Goal: Learn about a topic: Learn about a topic

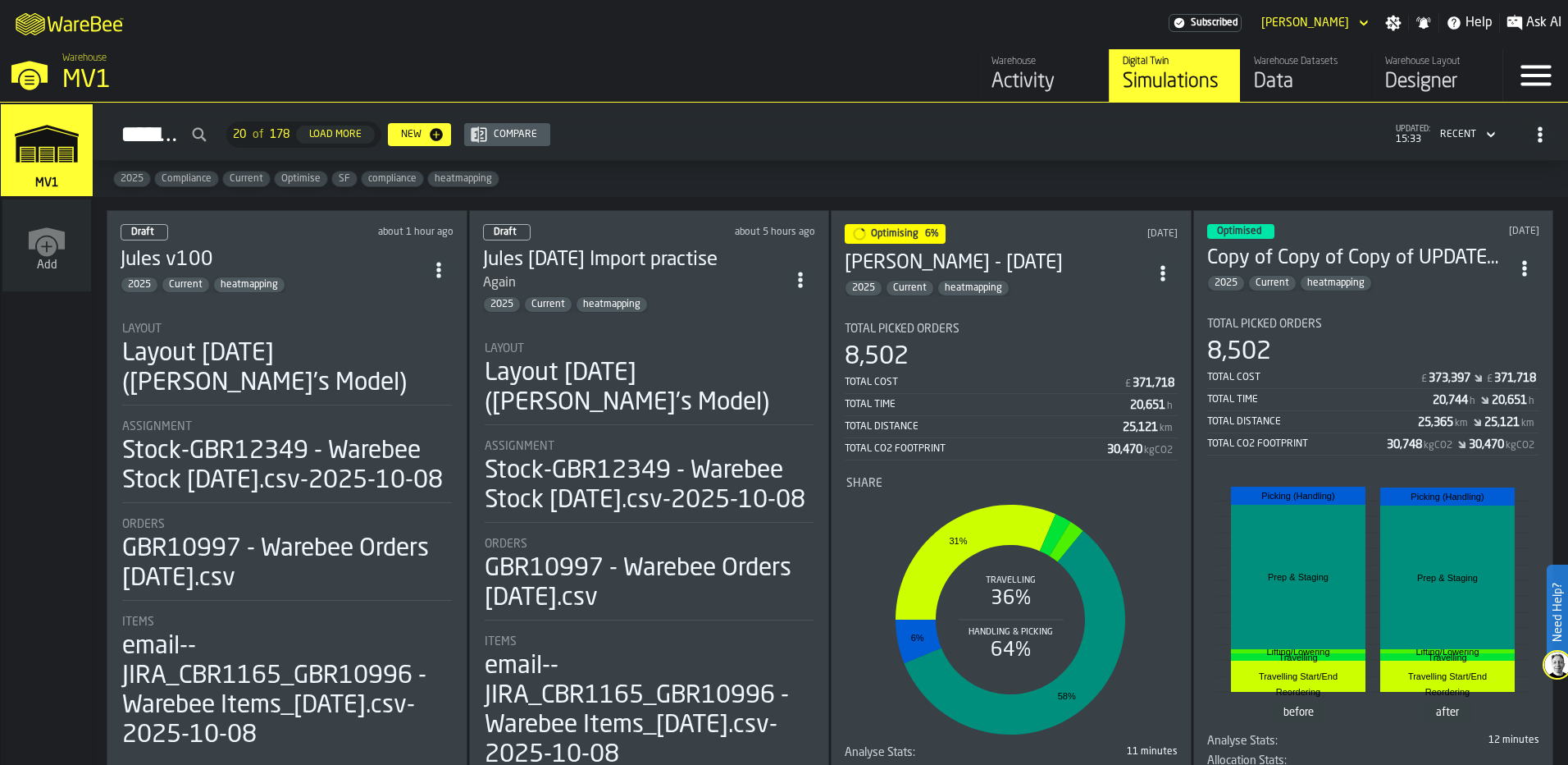
click at [332, 265] on h3 "Jules v100" at bounding box center [272, 260] width 304 height 26
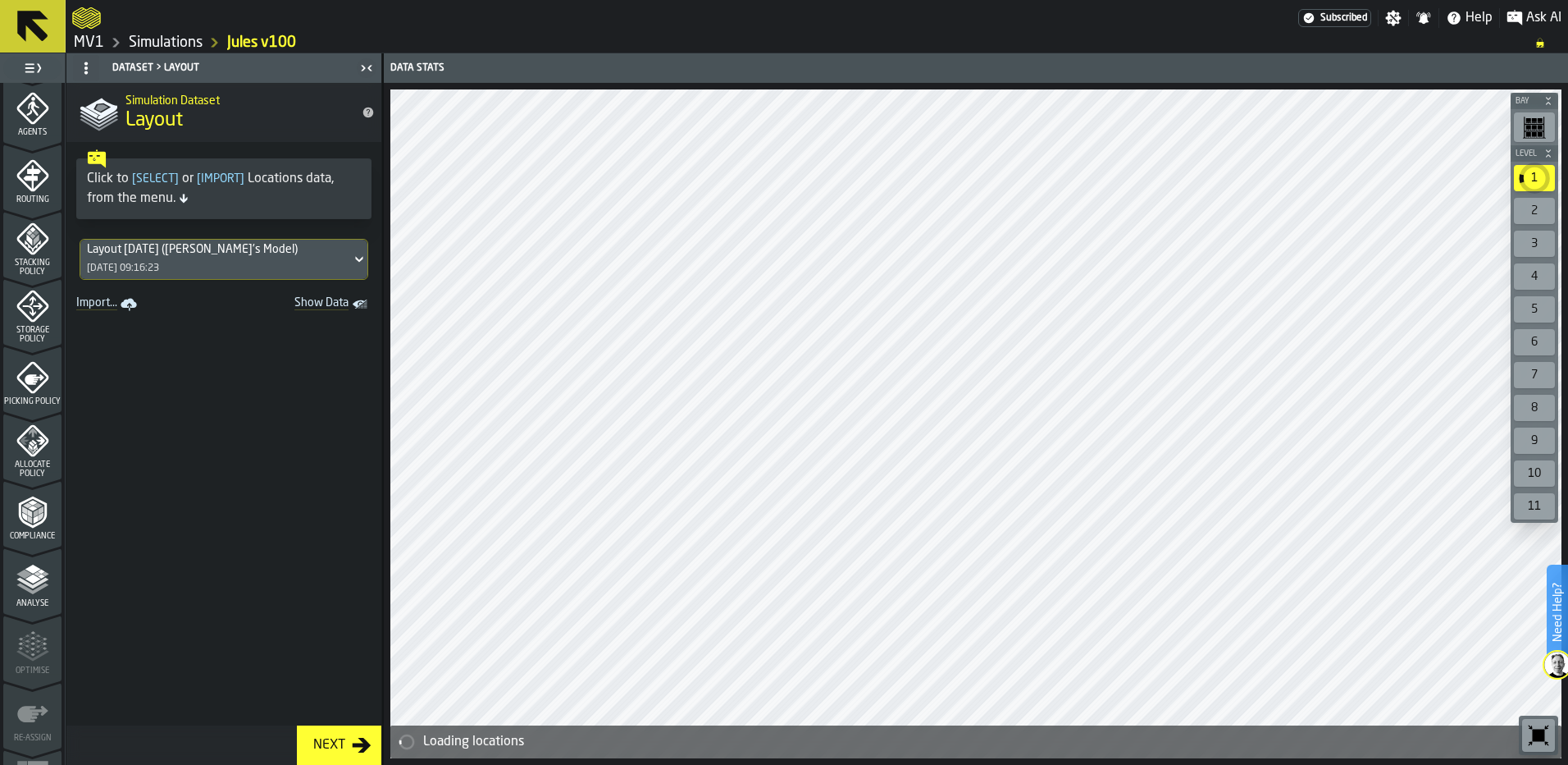
scroll to position [531, 0]
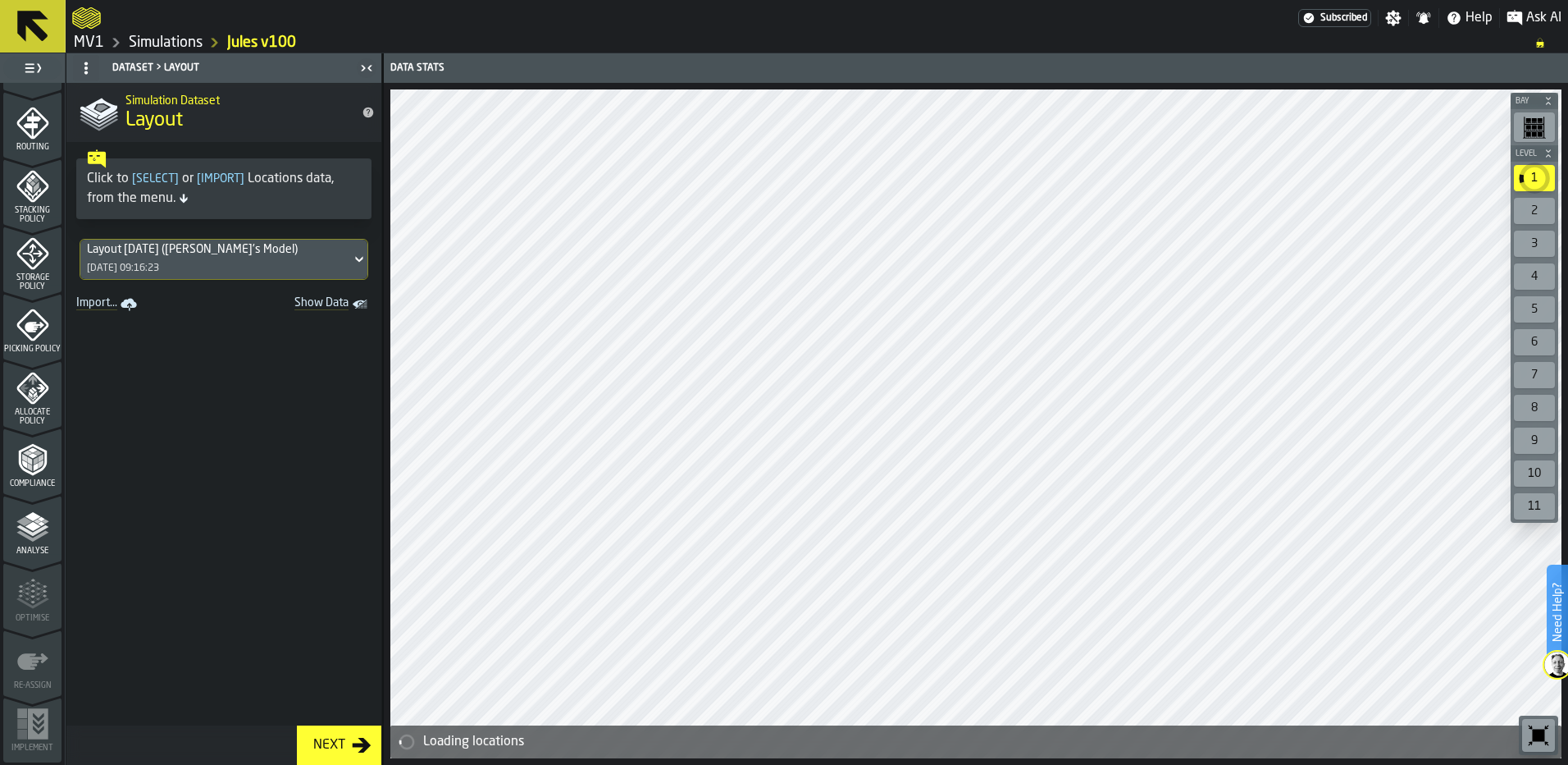
click at [38, 469] on icon "menu Compliance" at bounding box center [33, 459] width 33 height 33
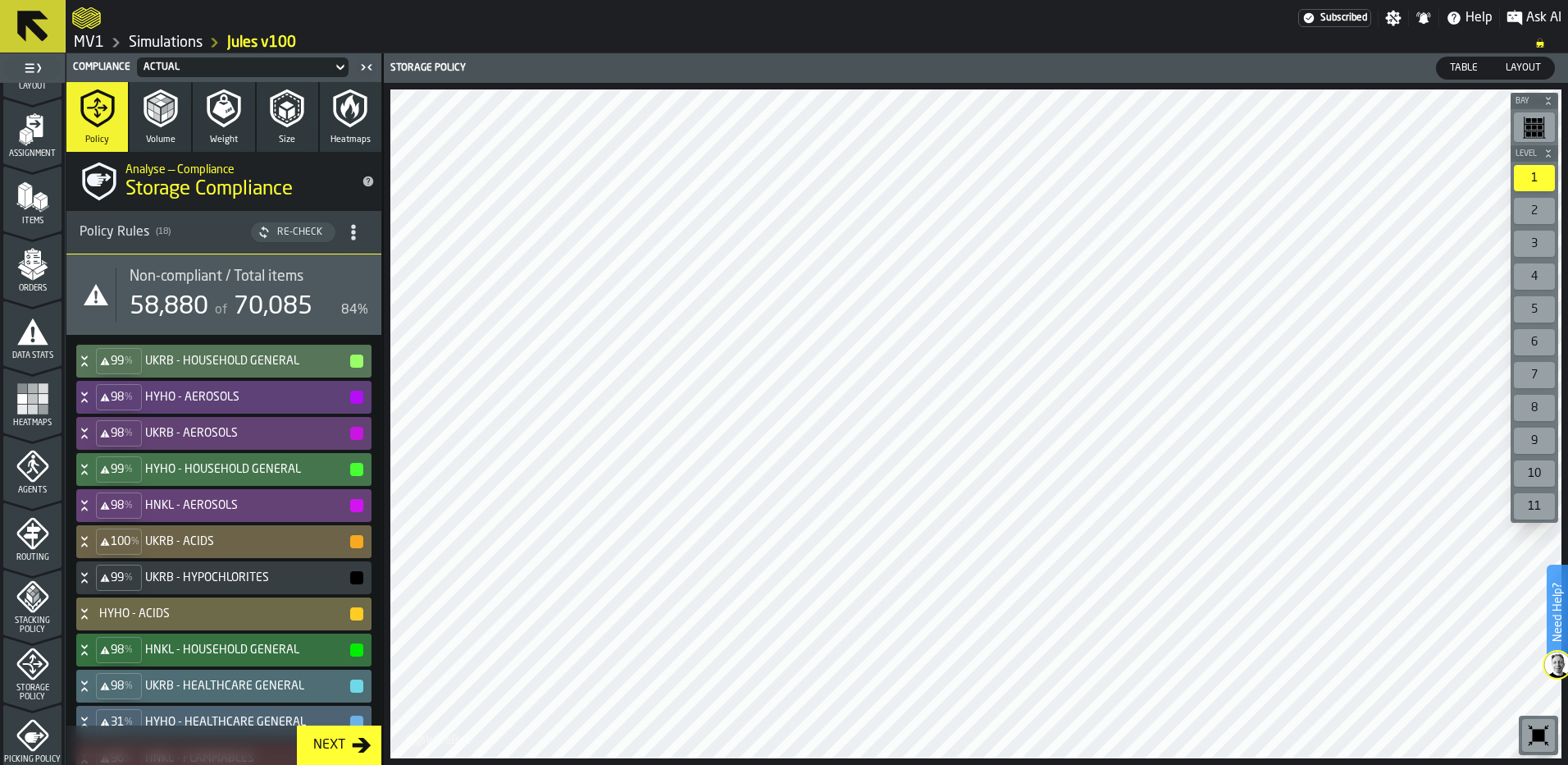
scroll to position [0, 0]
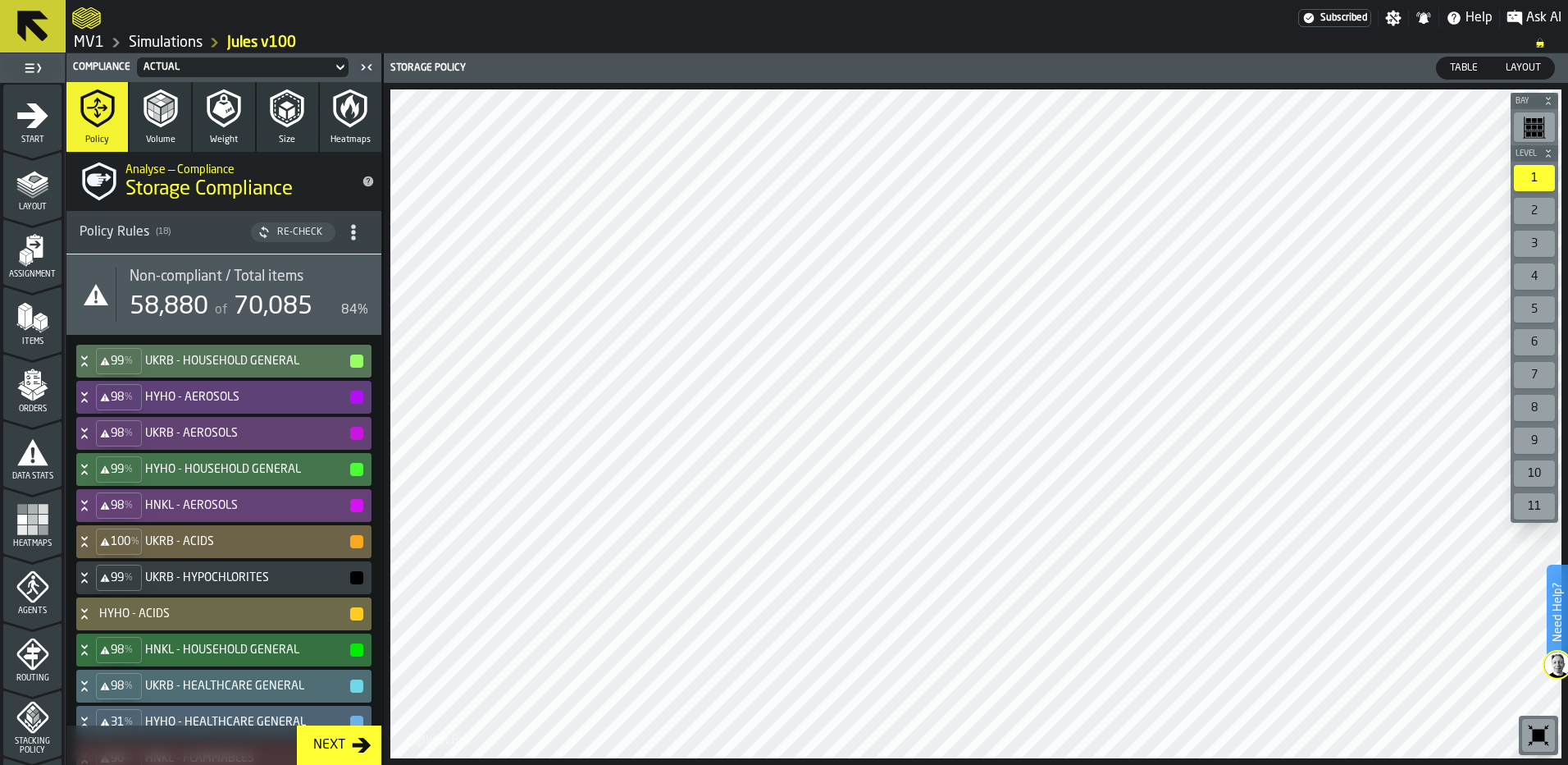
click at [33, 201] on div "Layout" at bounding box center [32, 189] width 58 height 45
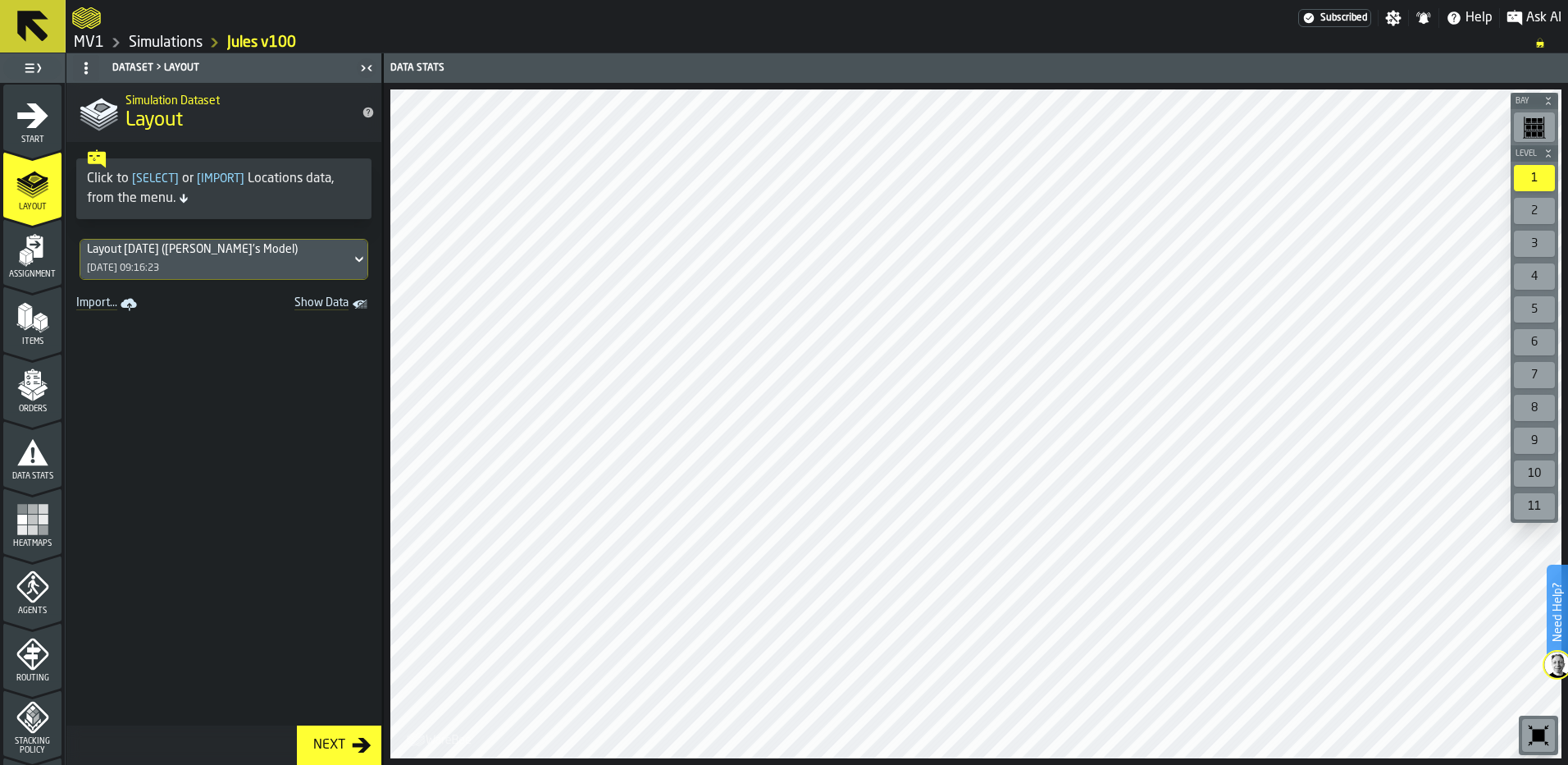
drag, startPoint x: 35, startPoint y: 539, endPoint x: 45, endPoint y: 535, distance: 10.8
click at [35, 538] on div "Heatmaps" at bounding box center [32, 525] width 58 height 45
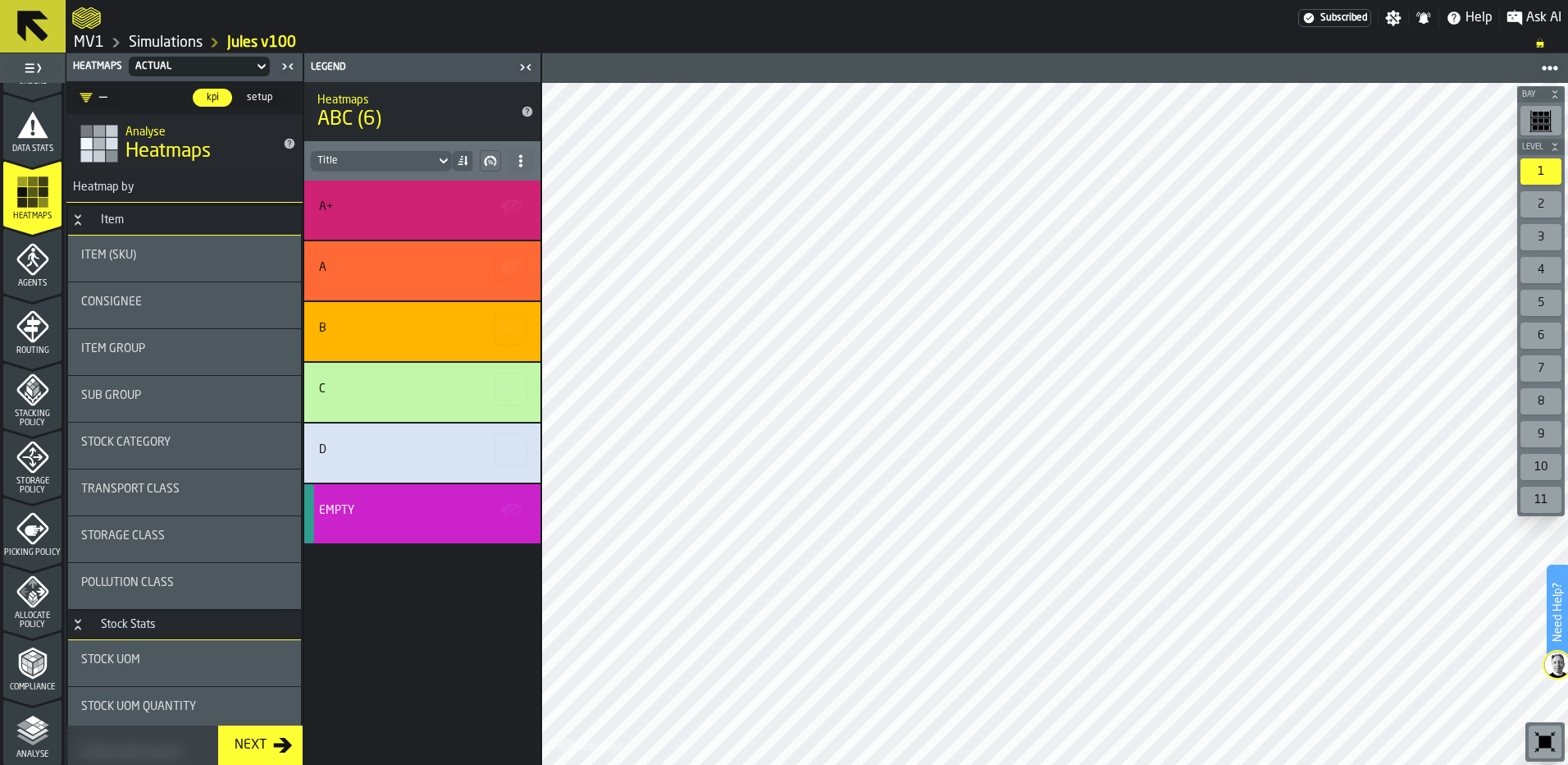
scroll to position [329, 0]
click at [34, 682] on span "Compliance" at bounding box center [32, 686] width 58 height 9
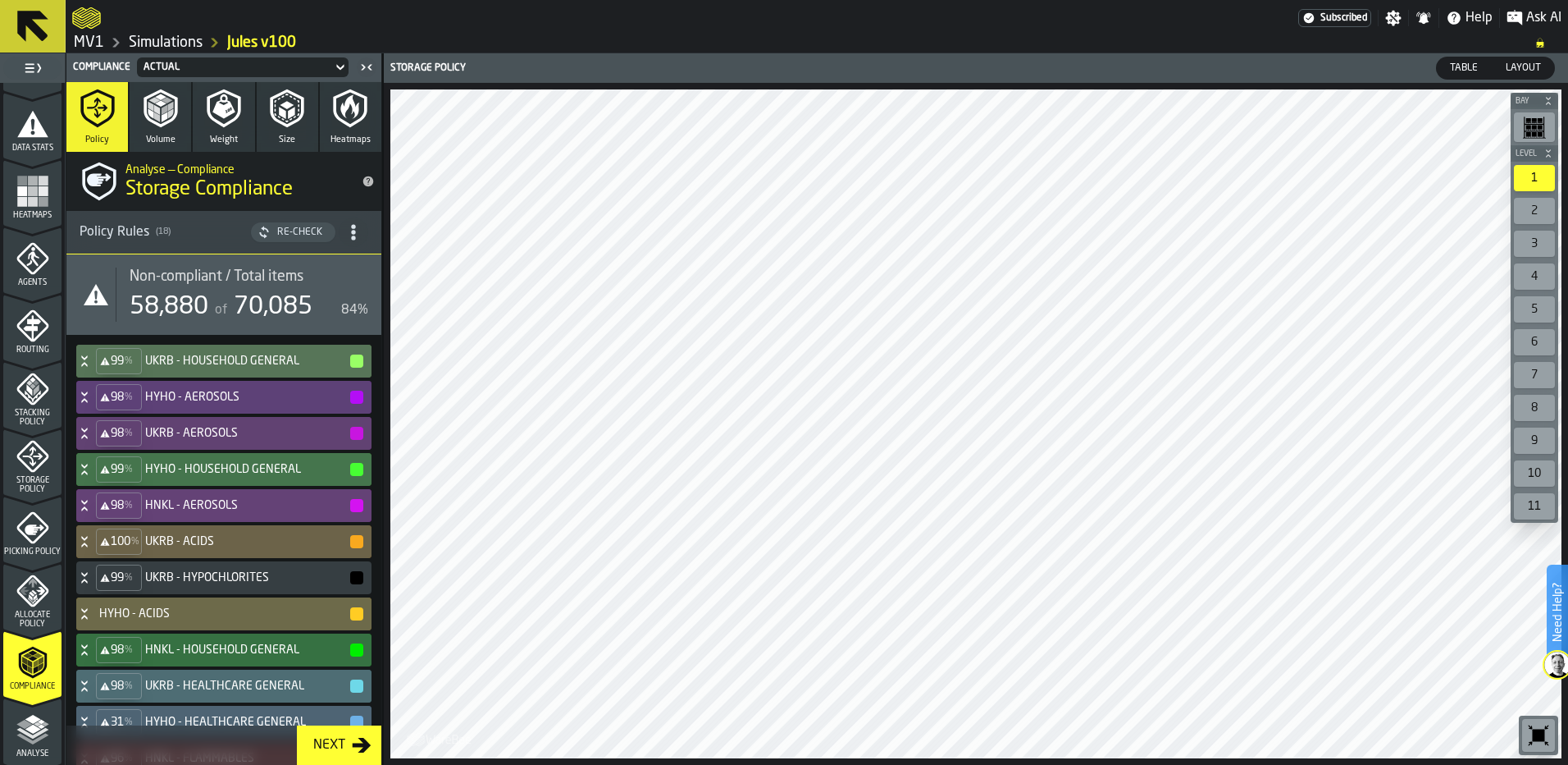
click at [366, 64] on icon "button-toggle-Close me" at bounding box center [366, 68] width 20 height 20
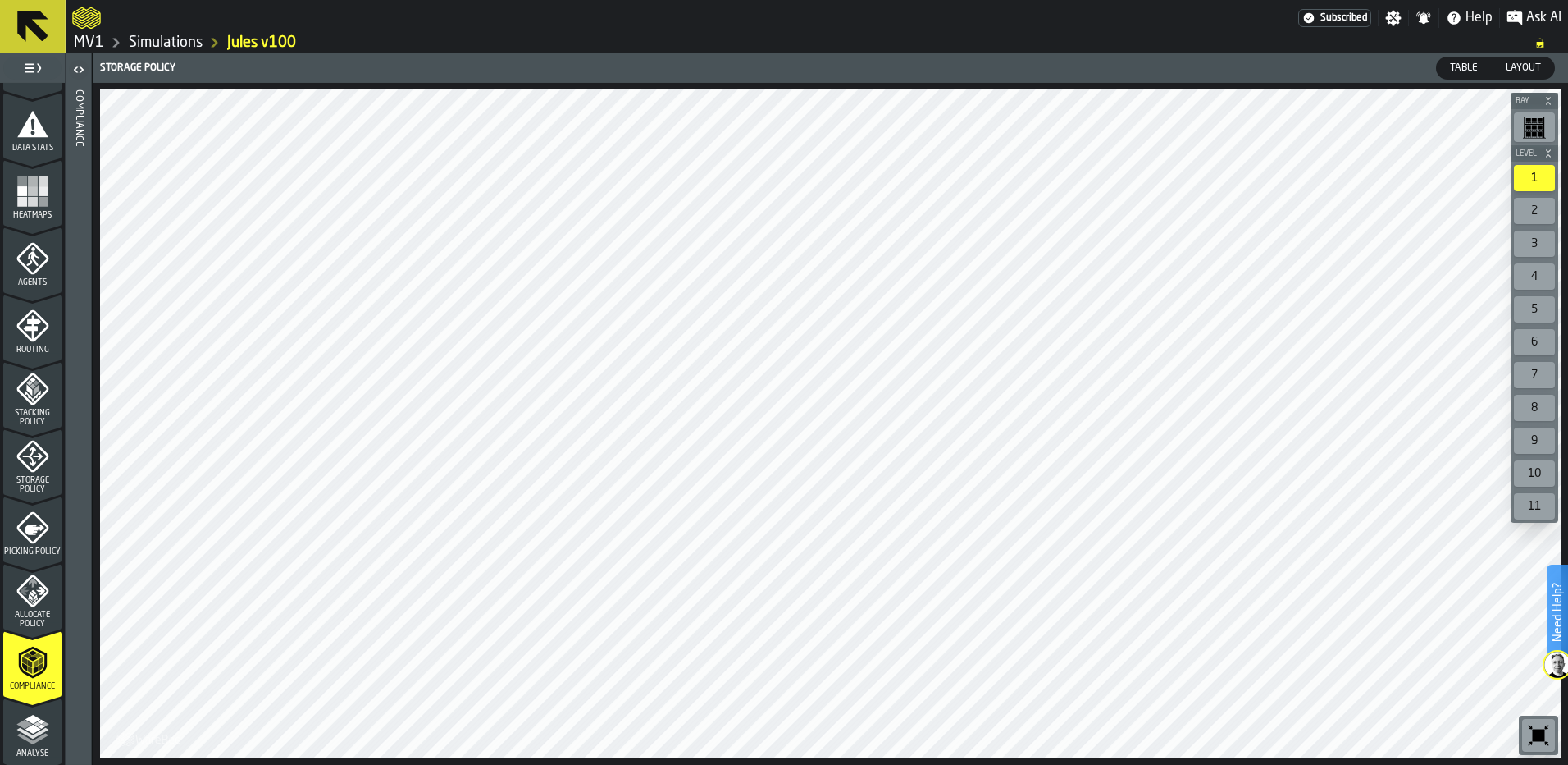
click at [81, 67] on icon "button-toggle-Open" at bounding box center [79, 70] width 20 height 20
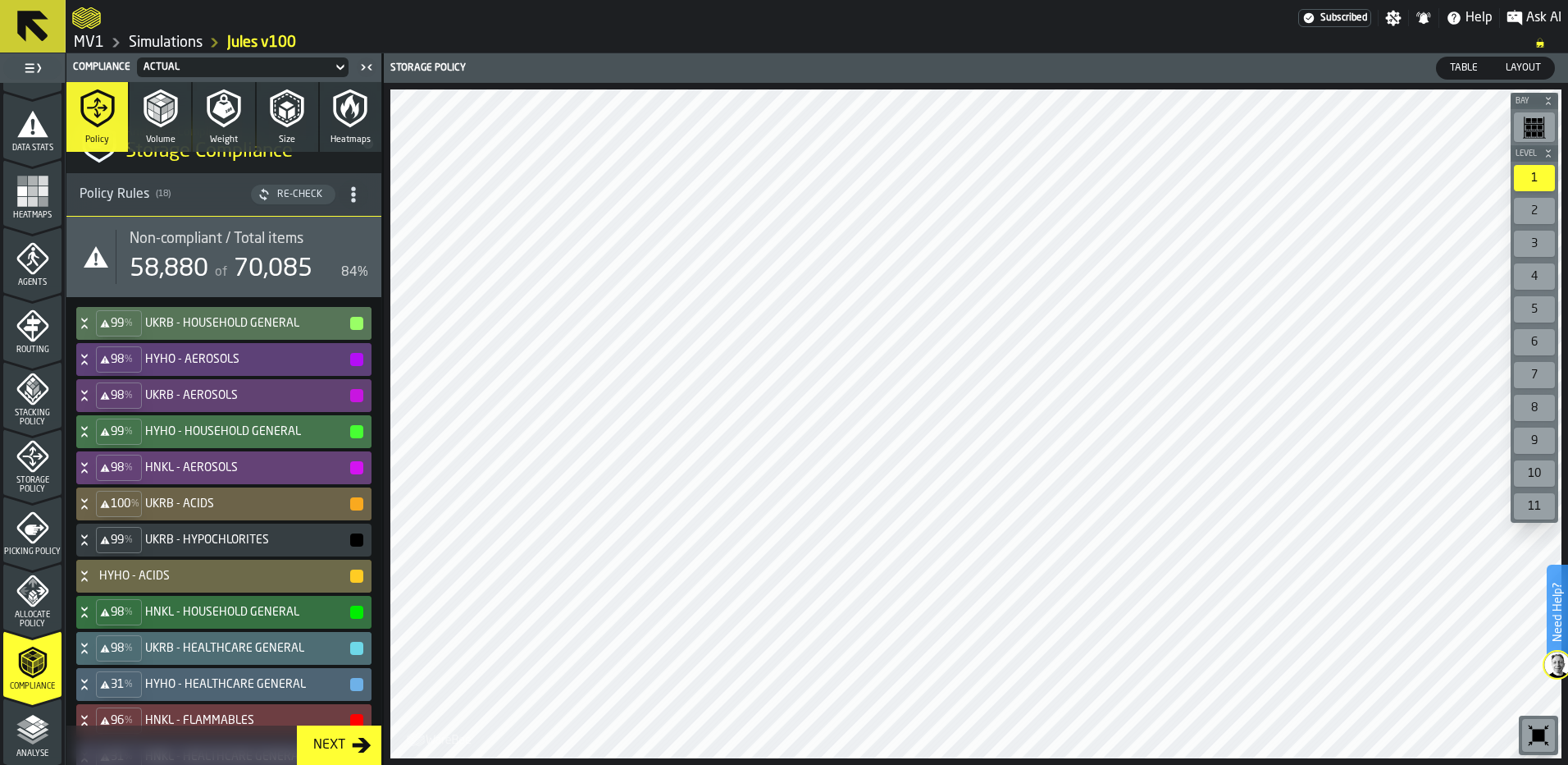
scroll to position [0, 0]
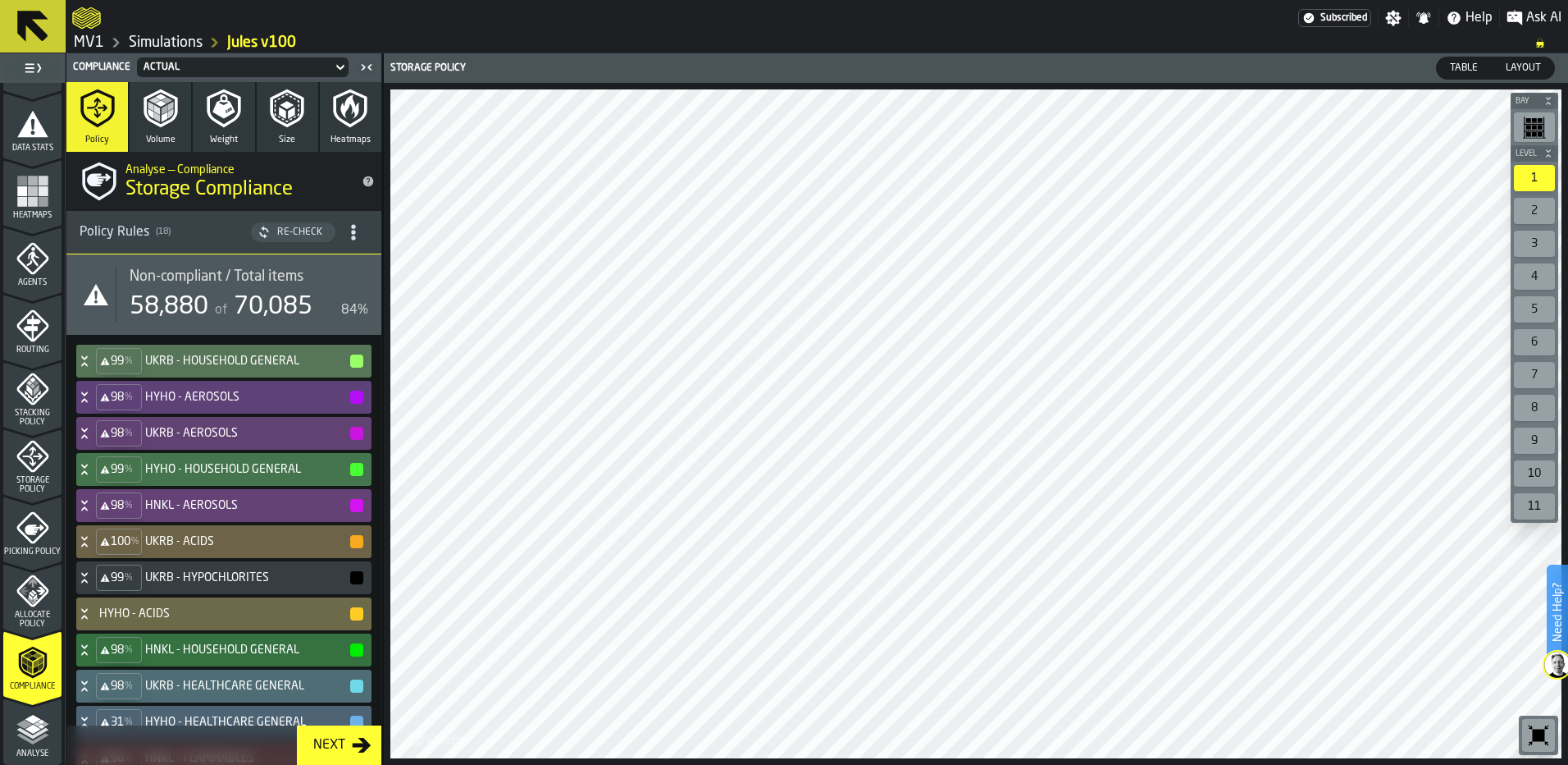
click at [1532, 212] on div "2" at bounding box center [1534, 211] width 41 height 26
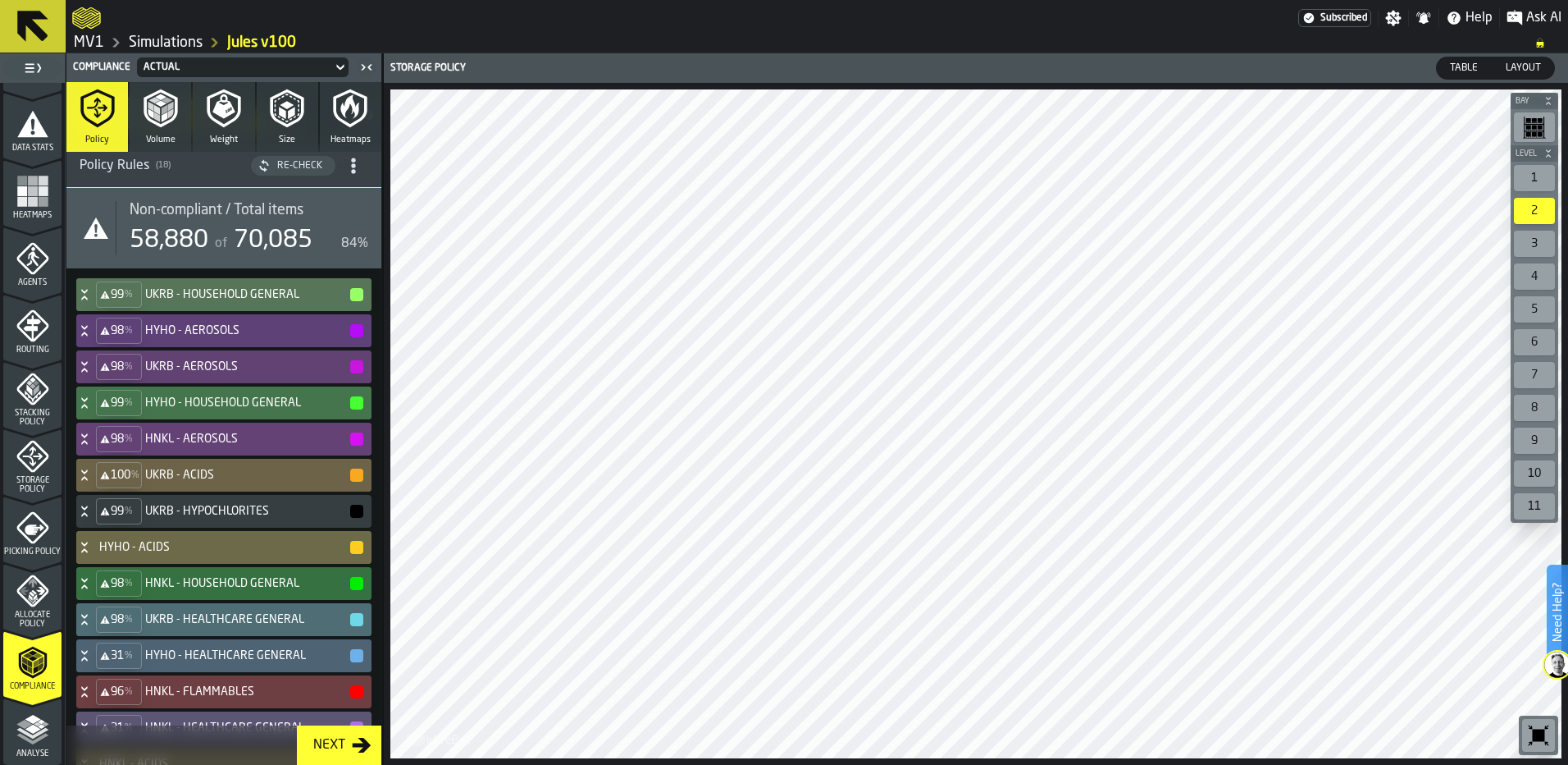
scroll to position [82, 0]
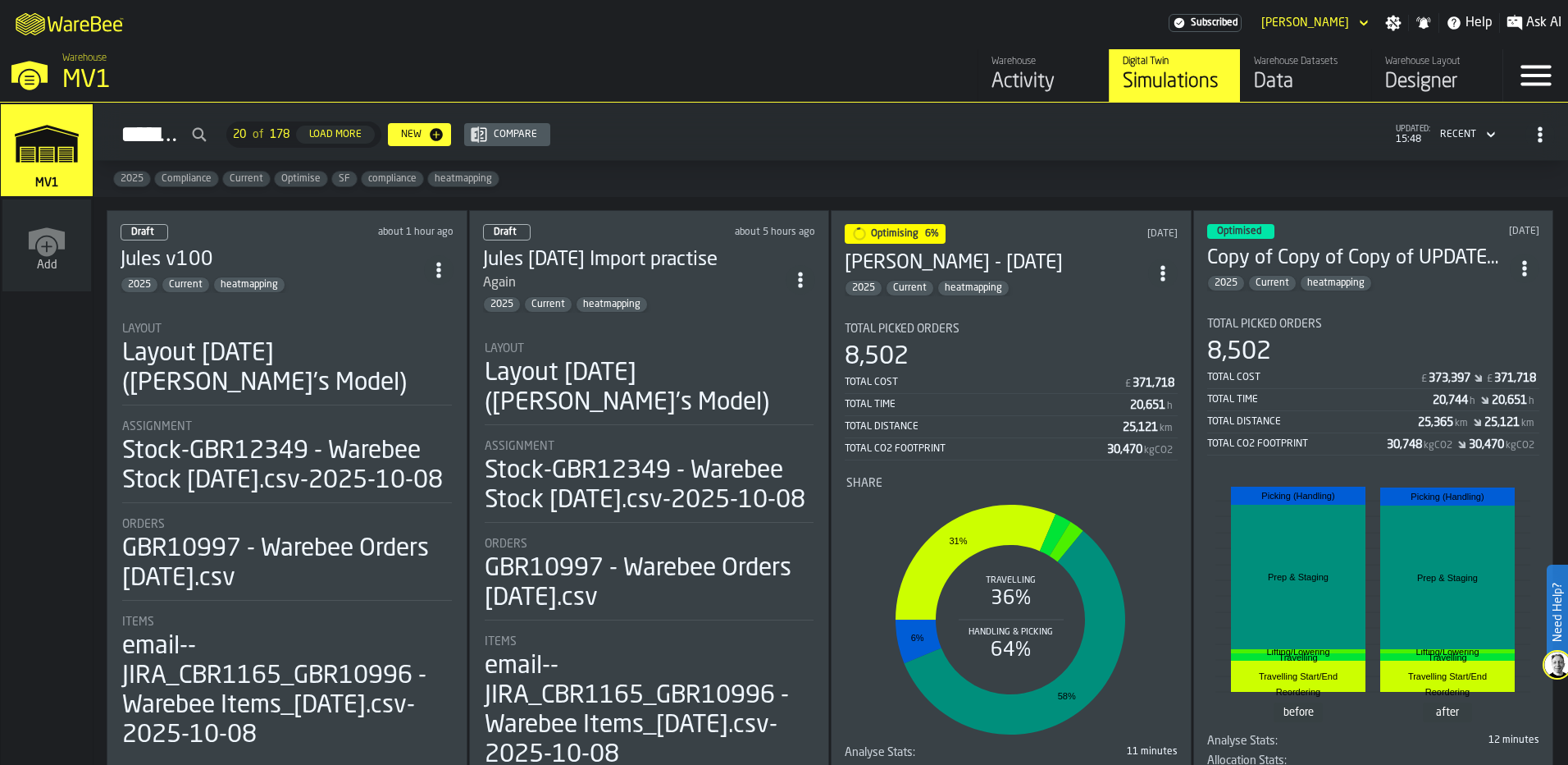
click at [334, 278] on div "2025 Current heatmapping" at bounding box center [272, 285] width 304 height 16
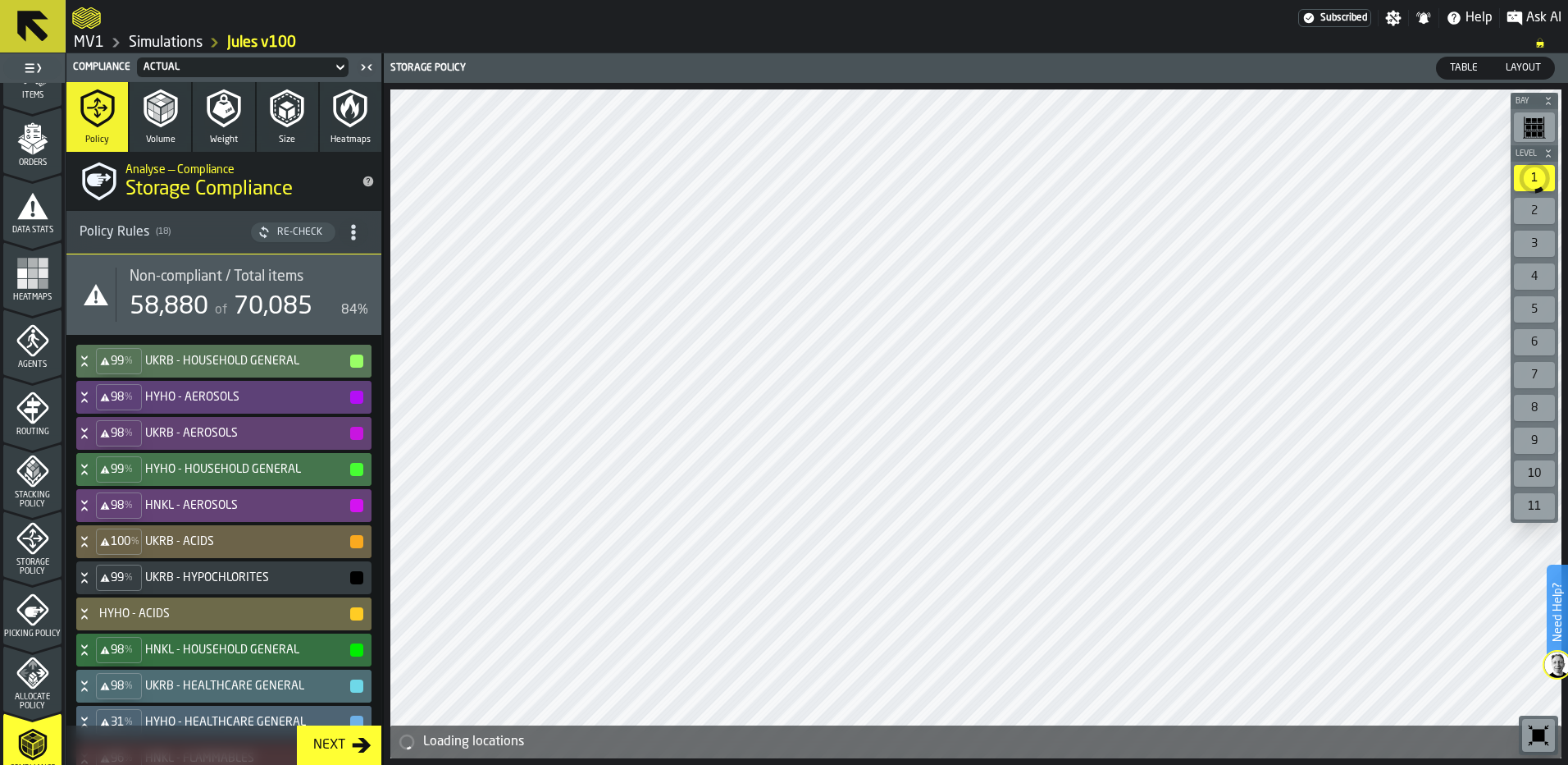
scroll to position [492, 0]
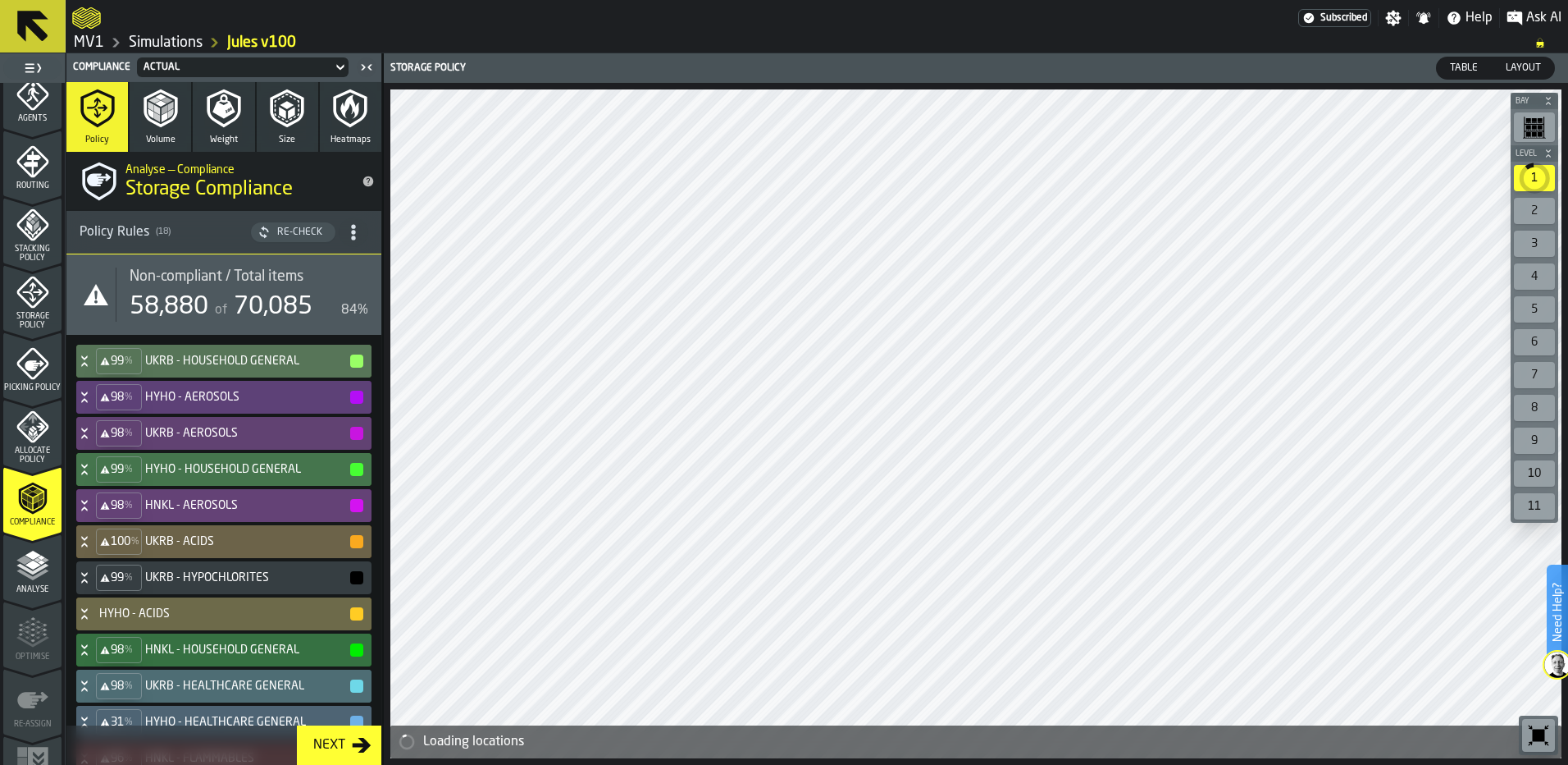
click at [30, 522] on span "Compliance" at bounding box center [32, 522] width 58 height 9
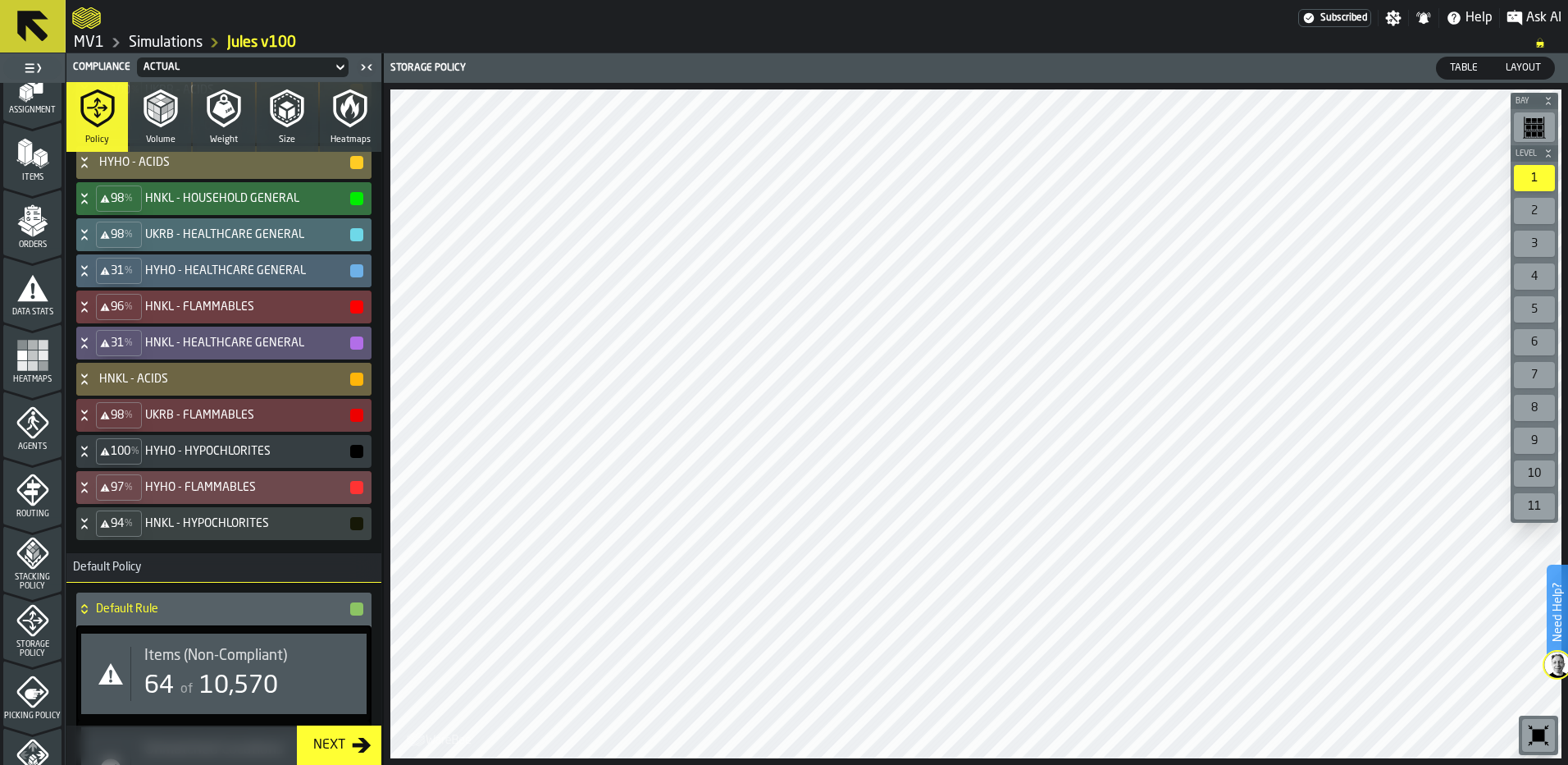
scroll to position [246, 0]
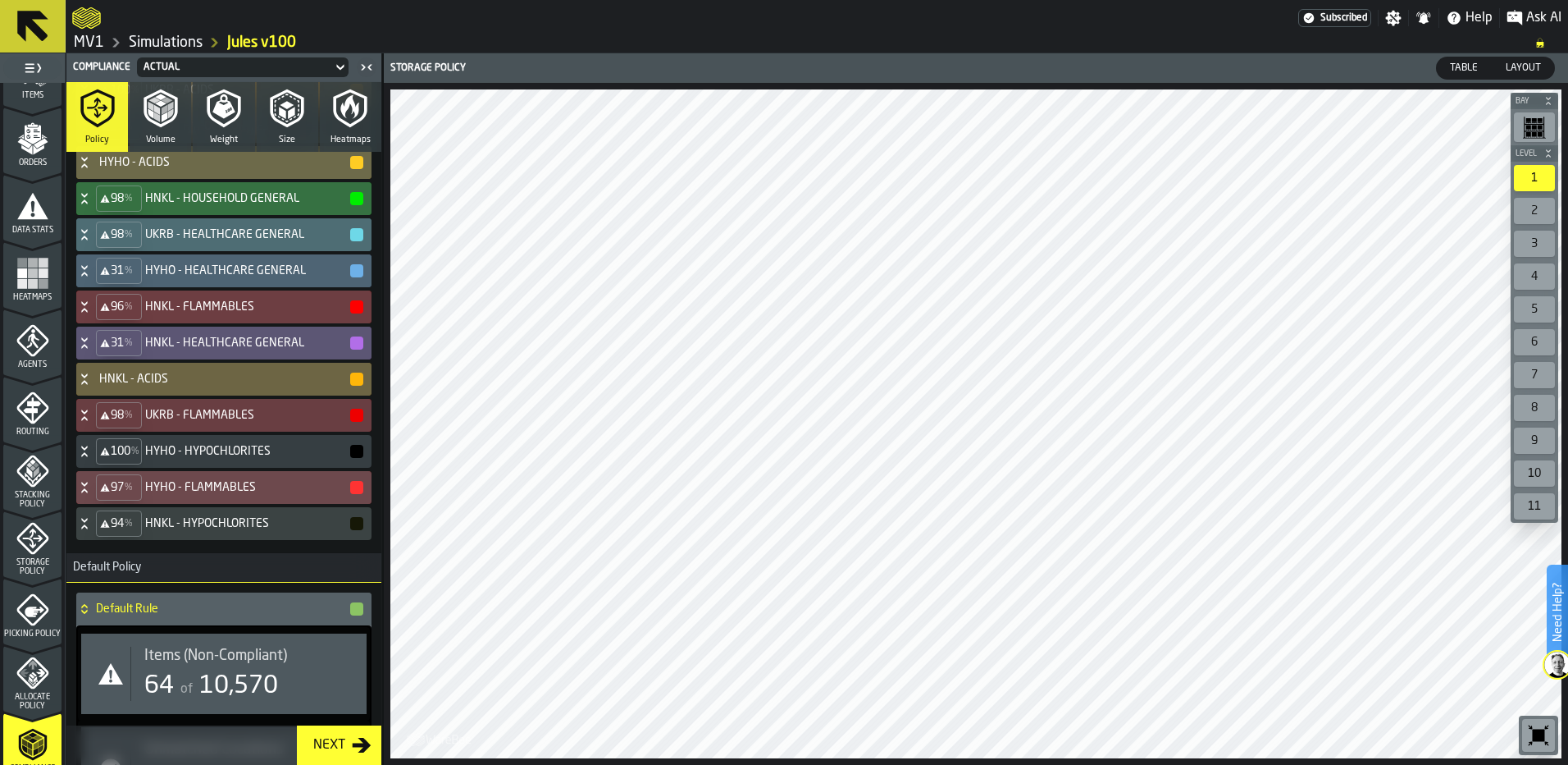
click at [22, 297] on span "Heatmaps" at bounding box center [32, 297] width 58 height 9
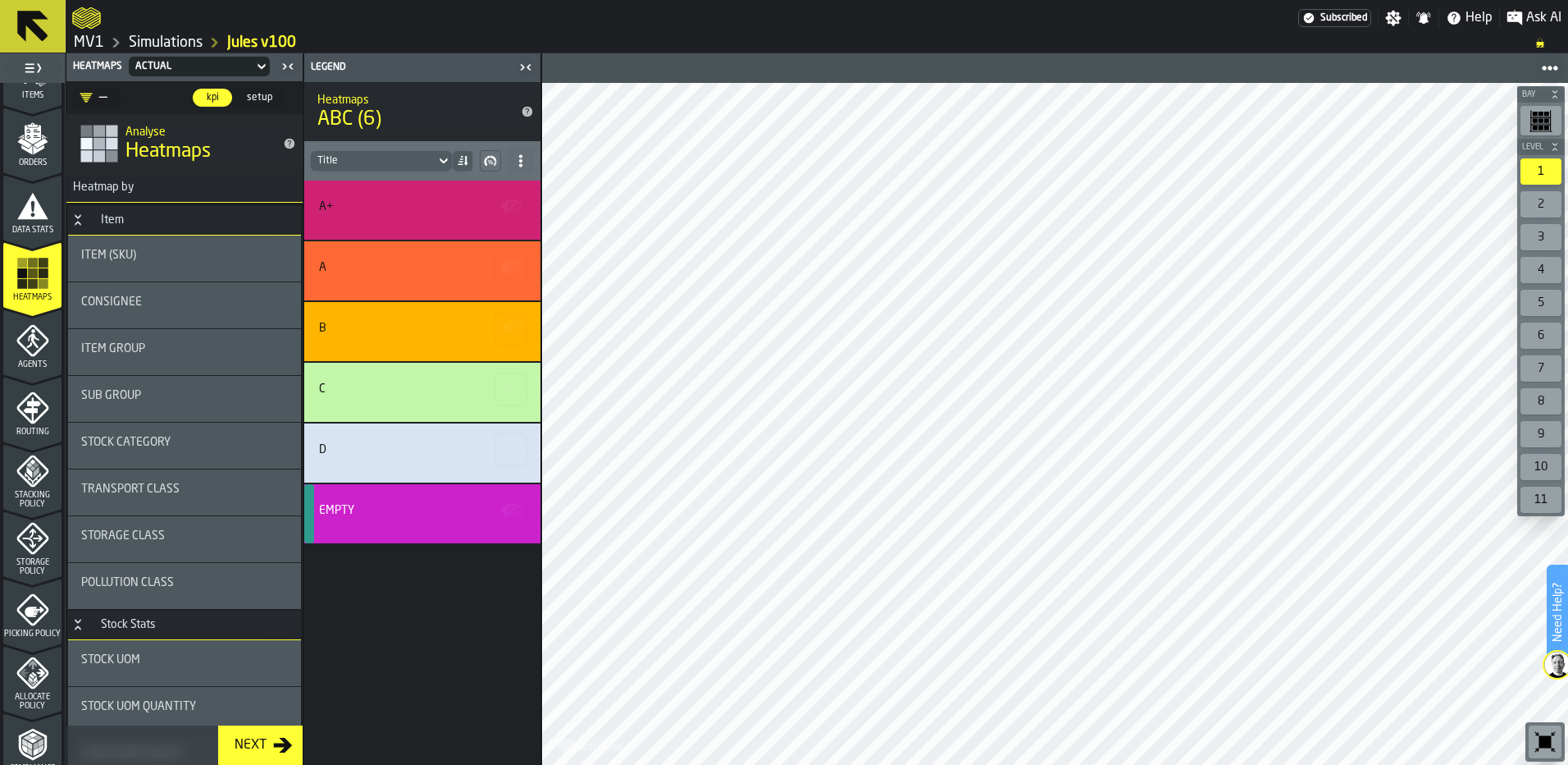
click at [174, 394] on div "Sub Group" at bounding box center [184, 395] width 207 height 13
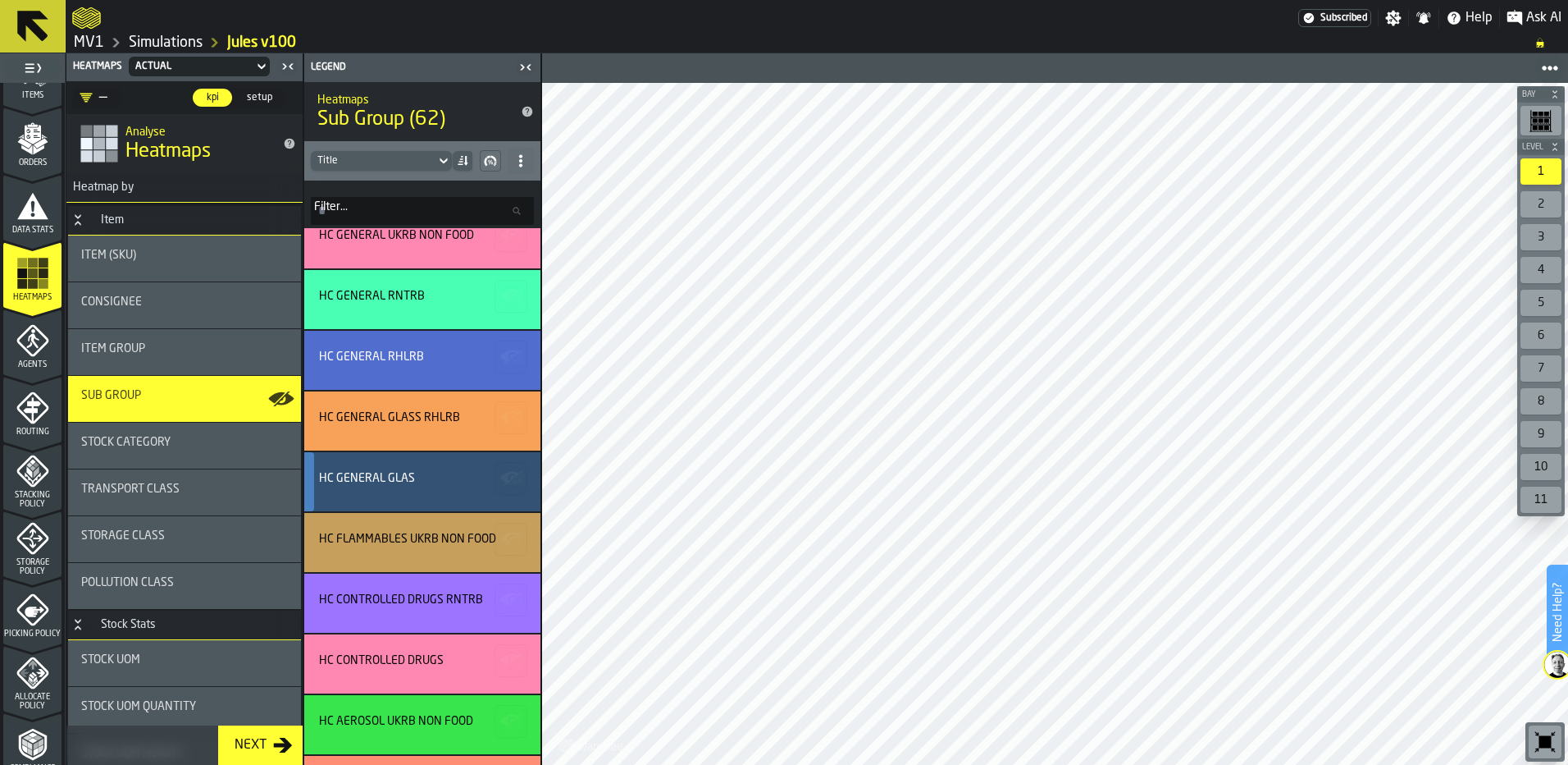
scroll to position [2461, 0]
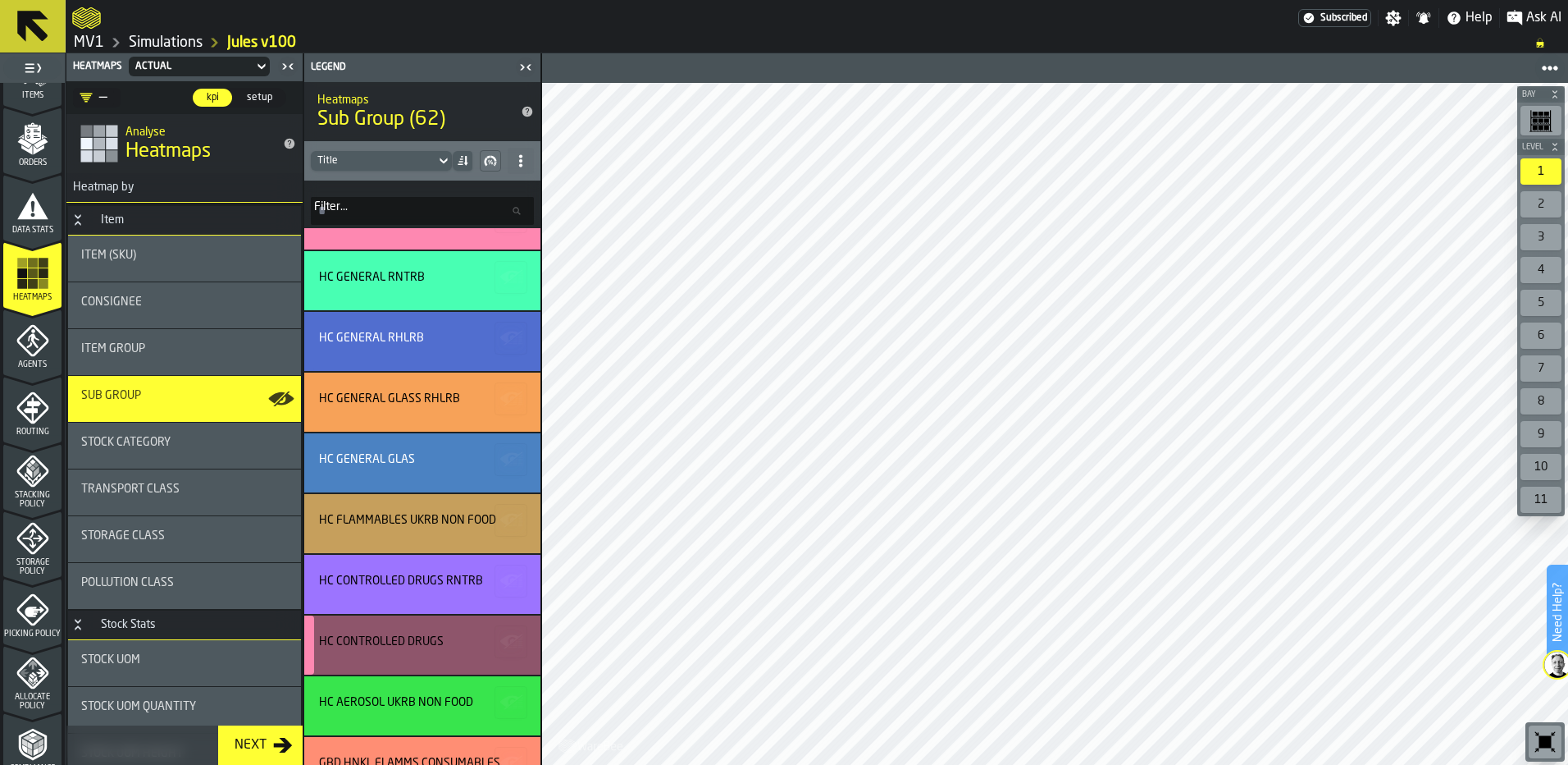
click at [392, 632] on div "HC CONTROLLED DRUGS" at bounding box center [422, 645] width 236 height 59
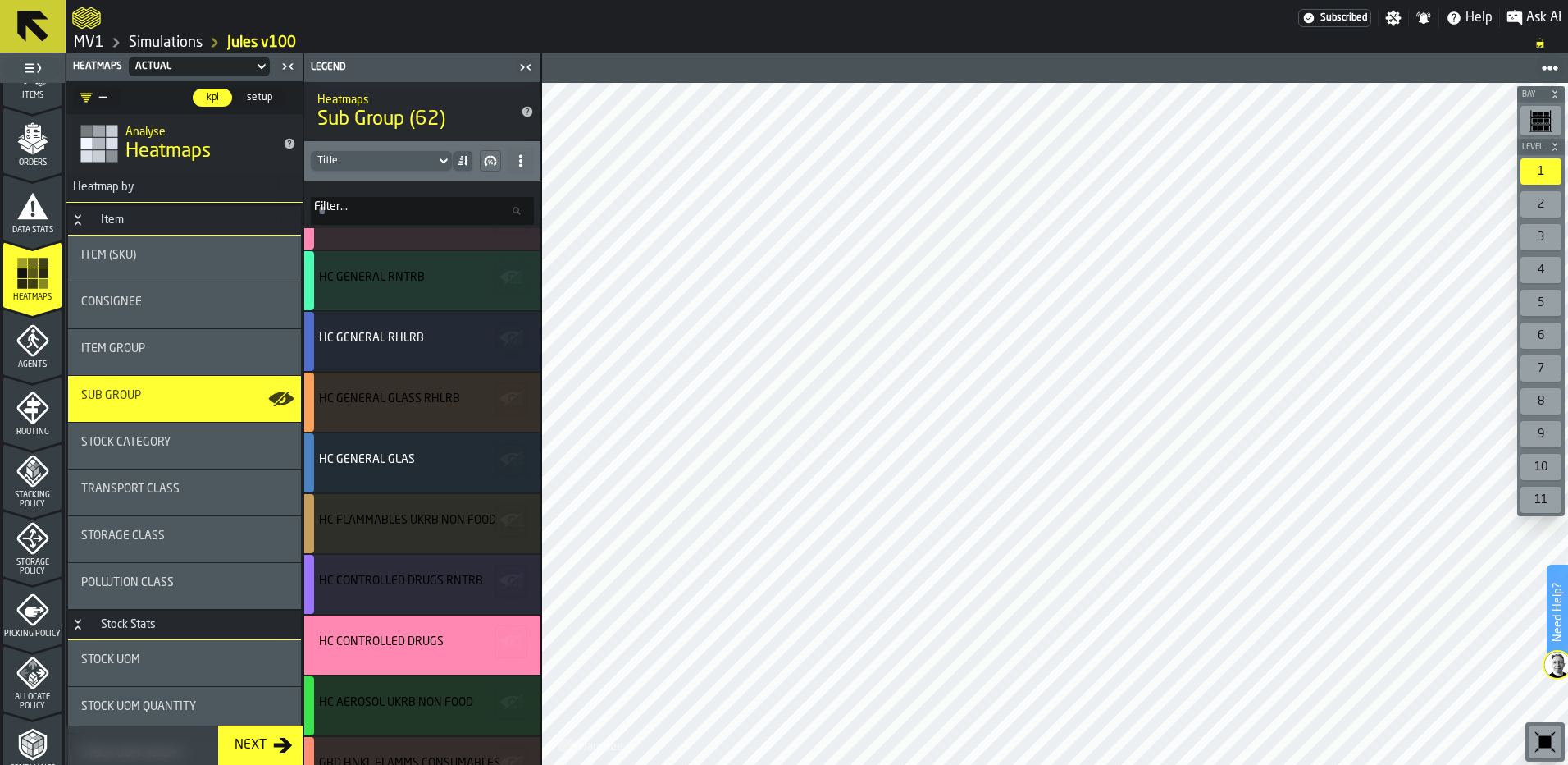
click at [1531, 203] on div "2" at bounding box center [1541, 204] width 41 height 26
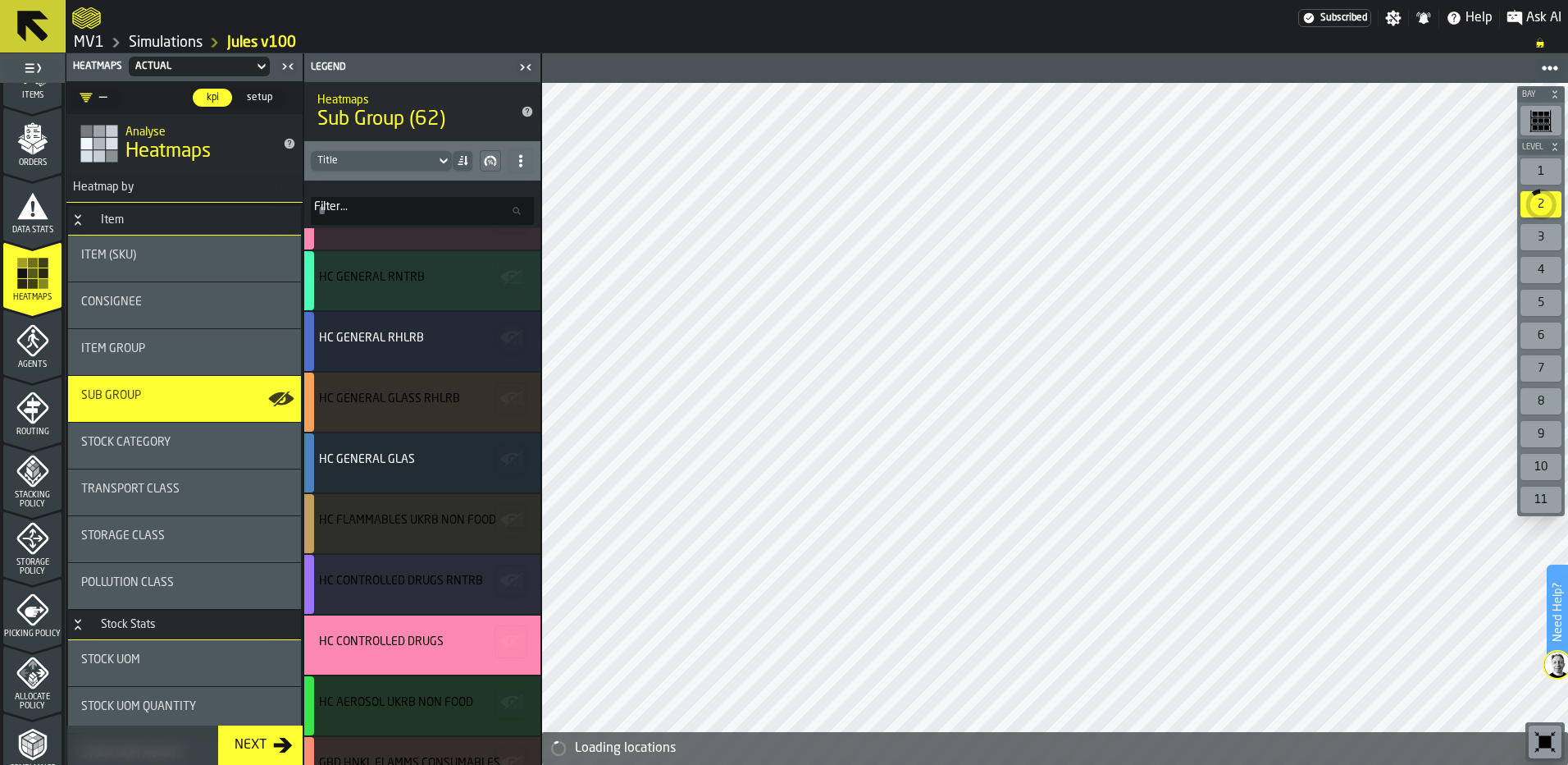
click at [1533, 239] on div "3" at bounding box center [1541, 237] width 41 height 26
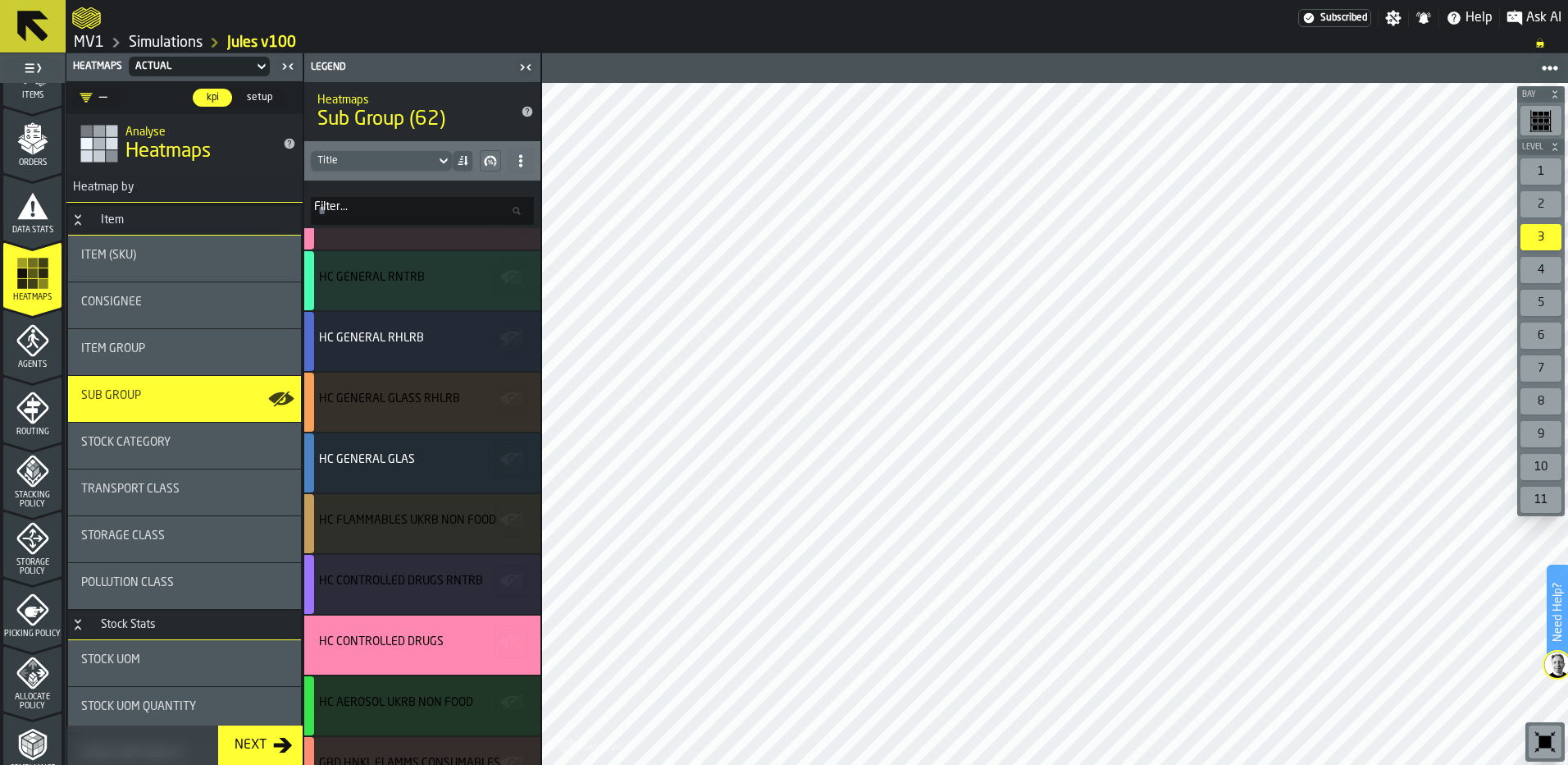
click at [1536, 270] on div "4" at bounding box center [1541, 270] width 41 height 26
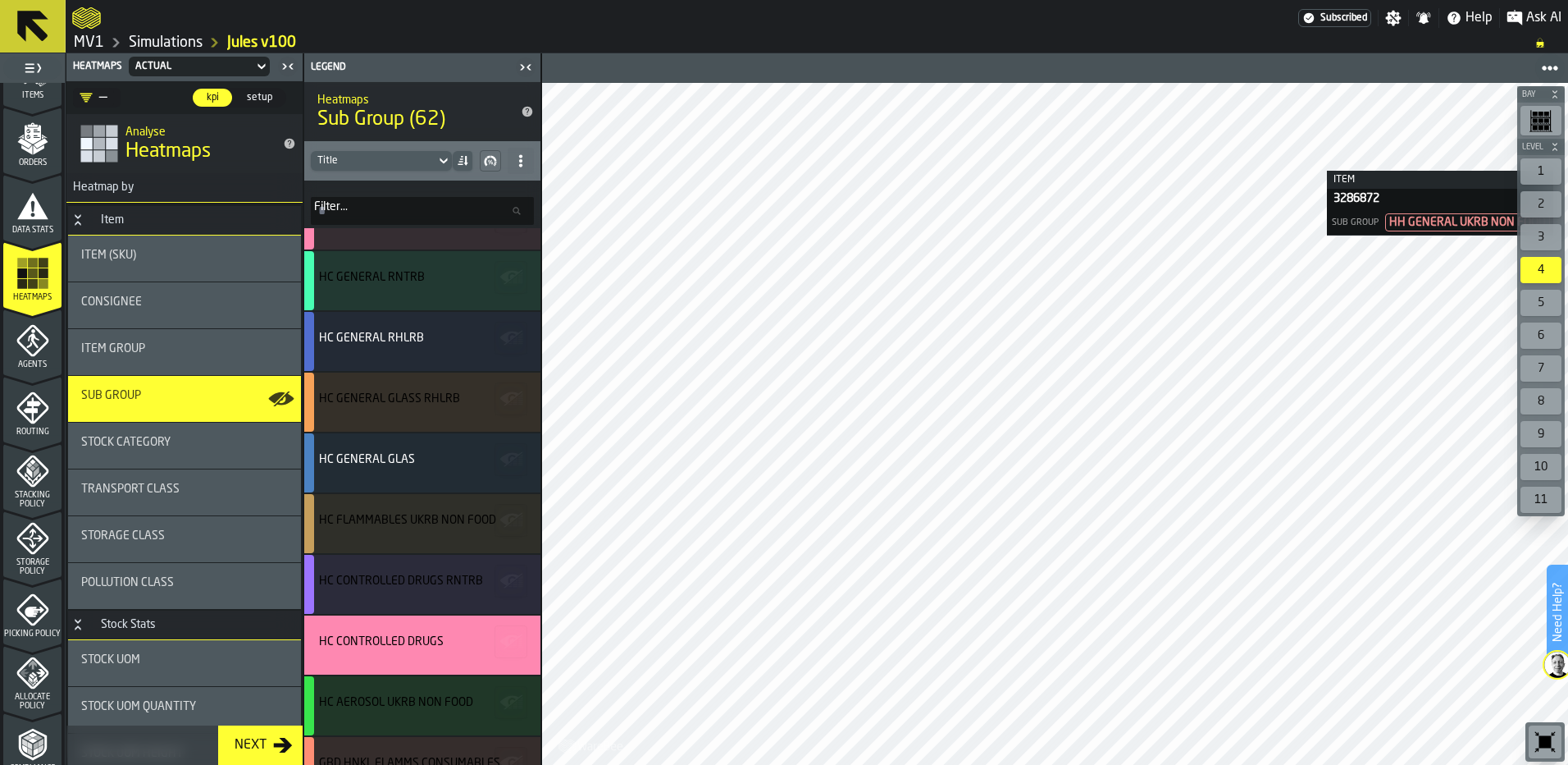
click at [1534, 204] on div "2" at bounding box center [1541, 204] width 41 height 26
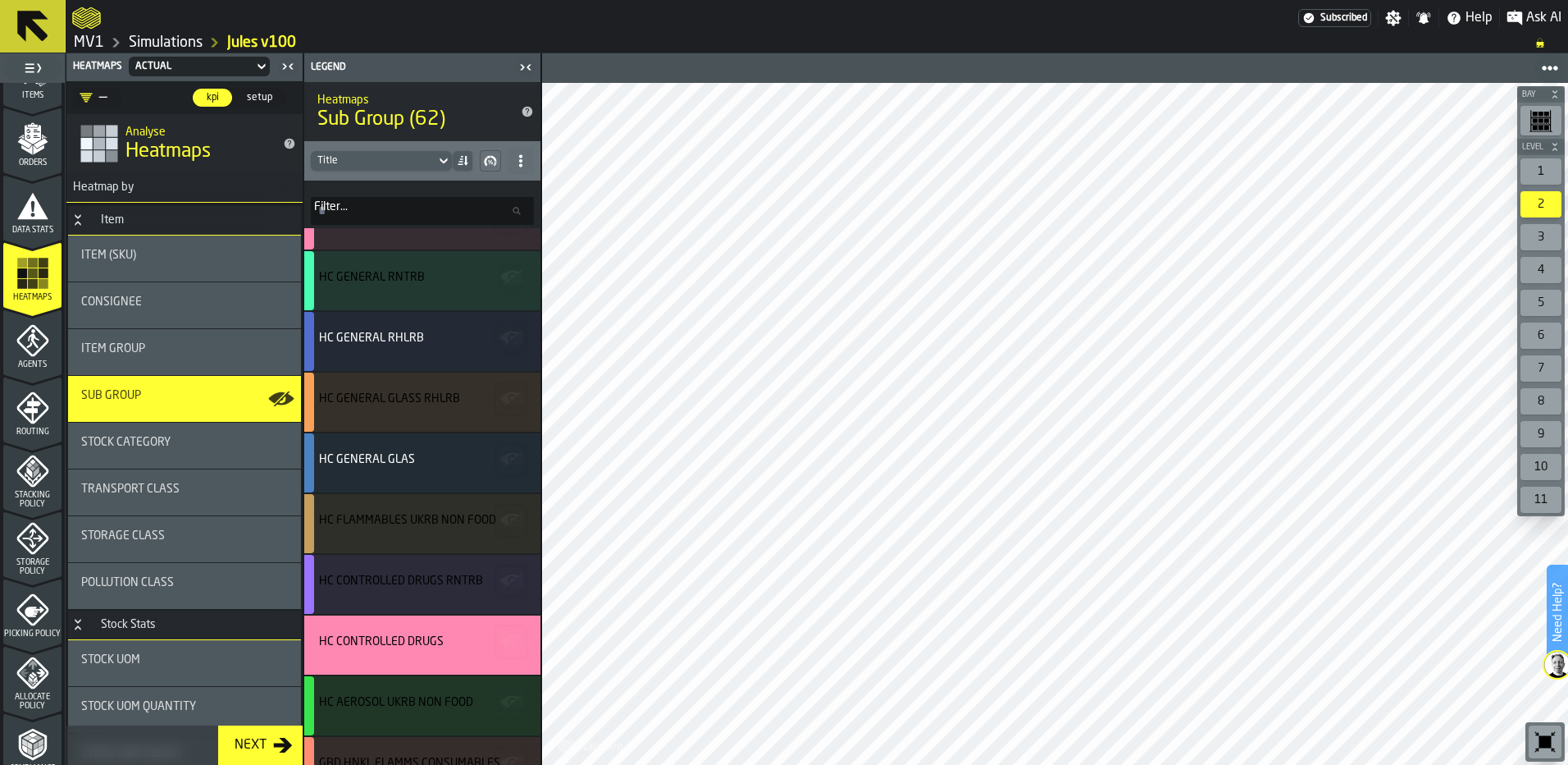
click at [1533, 171] on div "1" at bounding box center [1541, 171] width 41 height 26
click at [1535, 203] on div "2" at bounding box center [1541, 204] width 41 height 26
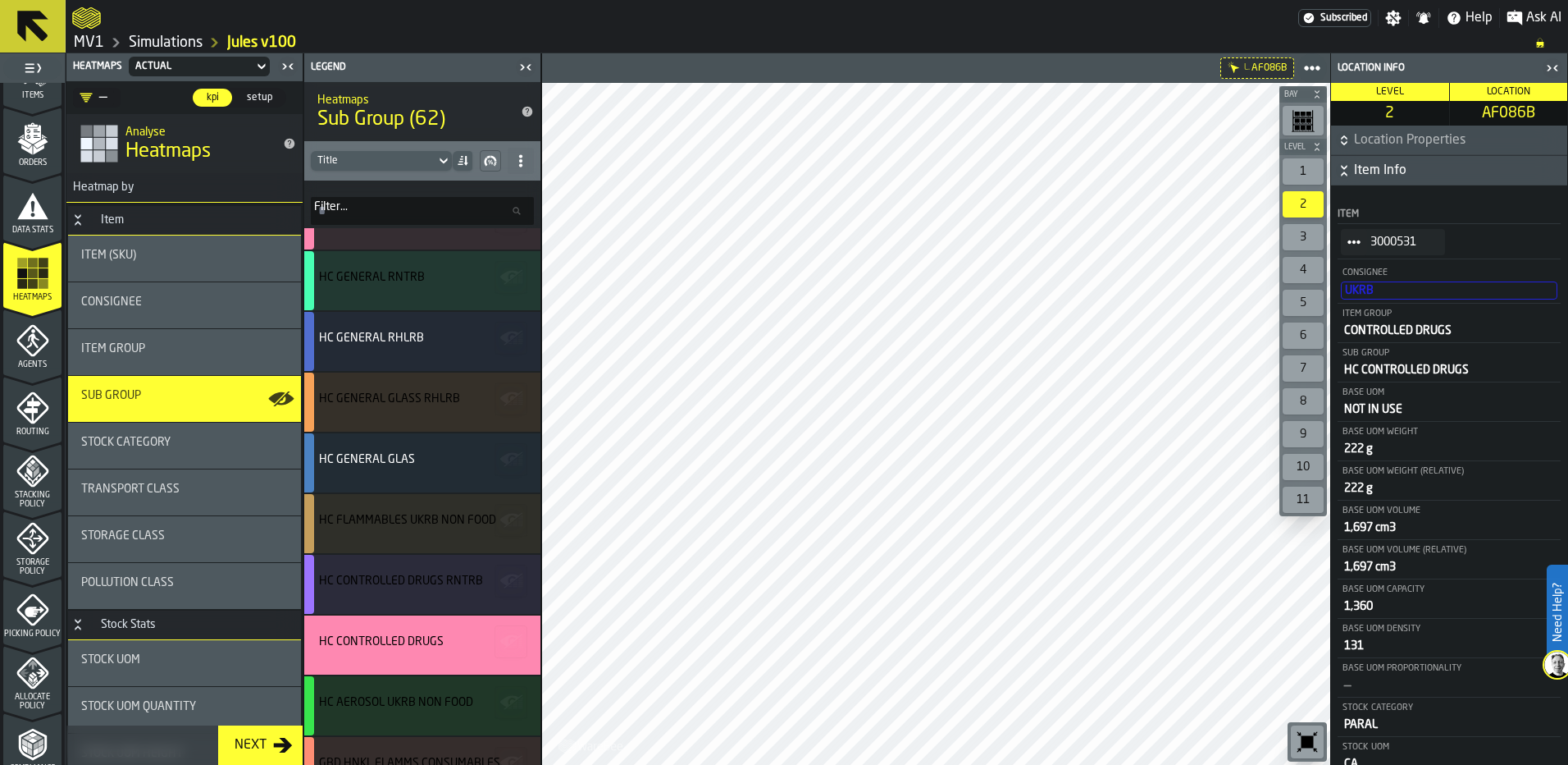
click at [1296, 240] on div "3" at bounding box center [1303, 237] width 41 height 26
click at [1295, 269] on div "4" at bounding box center [1303, 270] width 41 height 26
click at [1305, 307] on div "5" at bounding box center [1303, 303] width 41 height 26
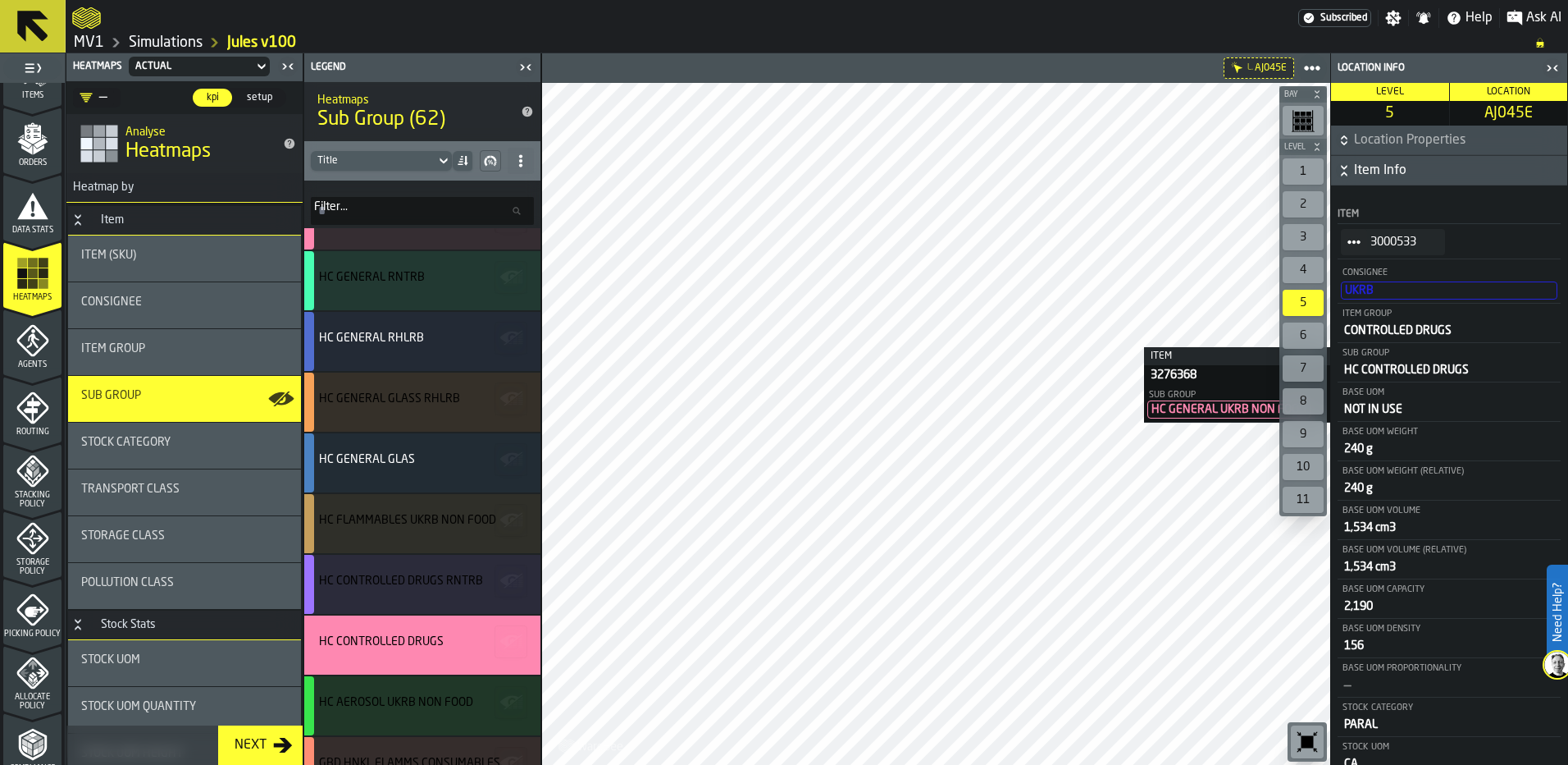
click at [1310, 337] on div "6" at bounding box center [1303, 336] width 41 height 26
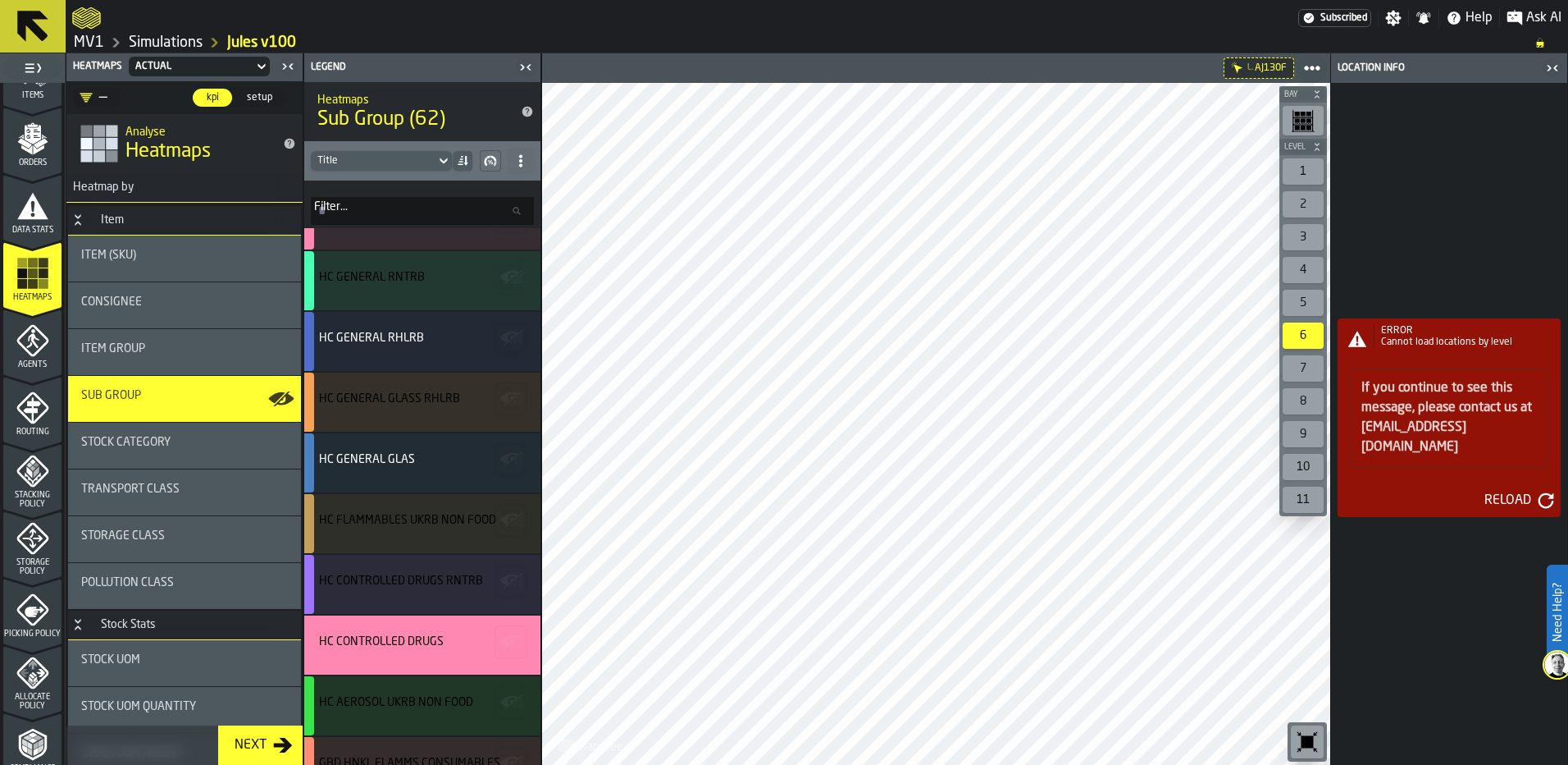
click at [1506, 491] on div "Reload" at bounding box center [1507, 501] width 60 height 20
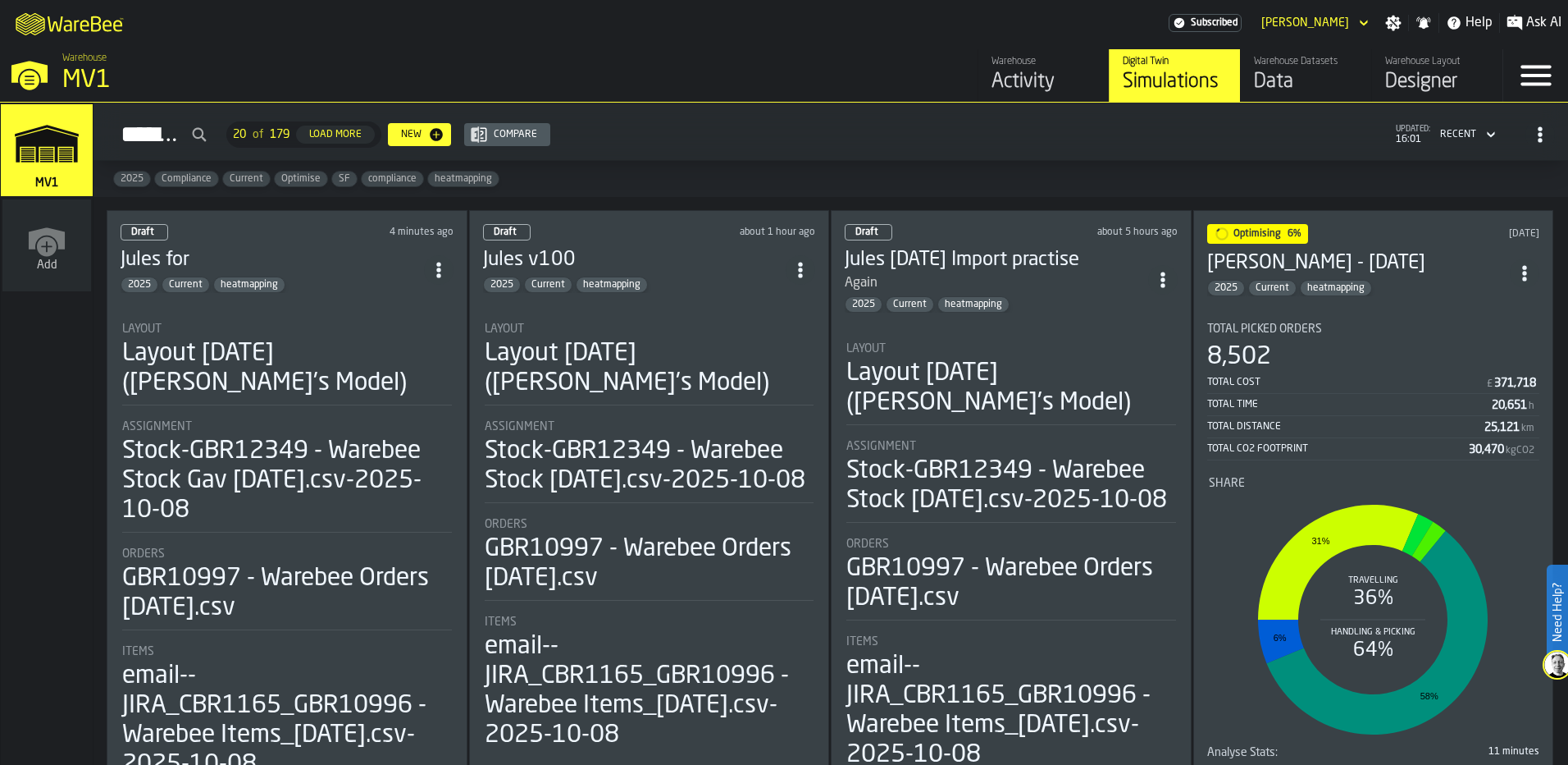
click at [305, 265] on h3 "Jules for" at bounding box center [272, 260] width 304 height 26
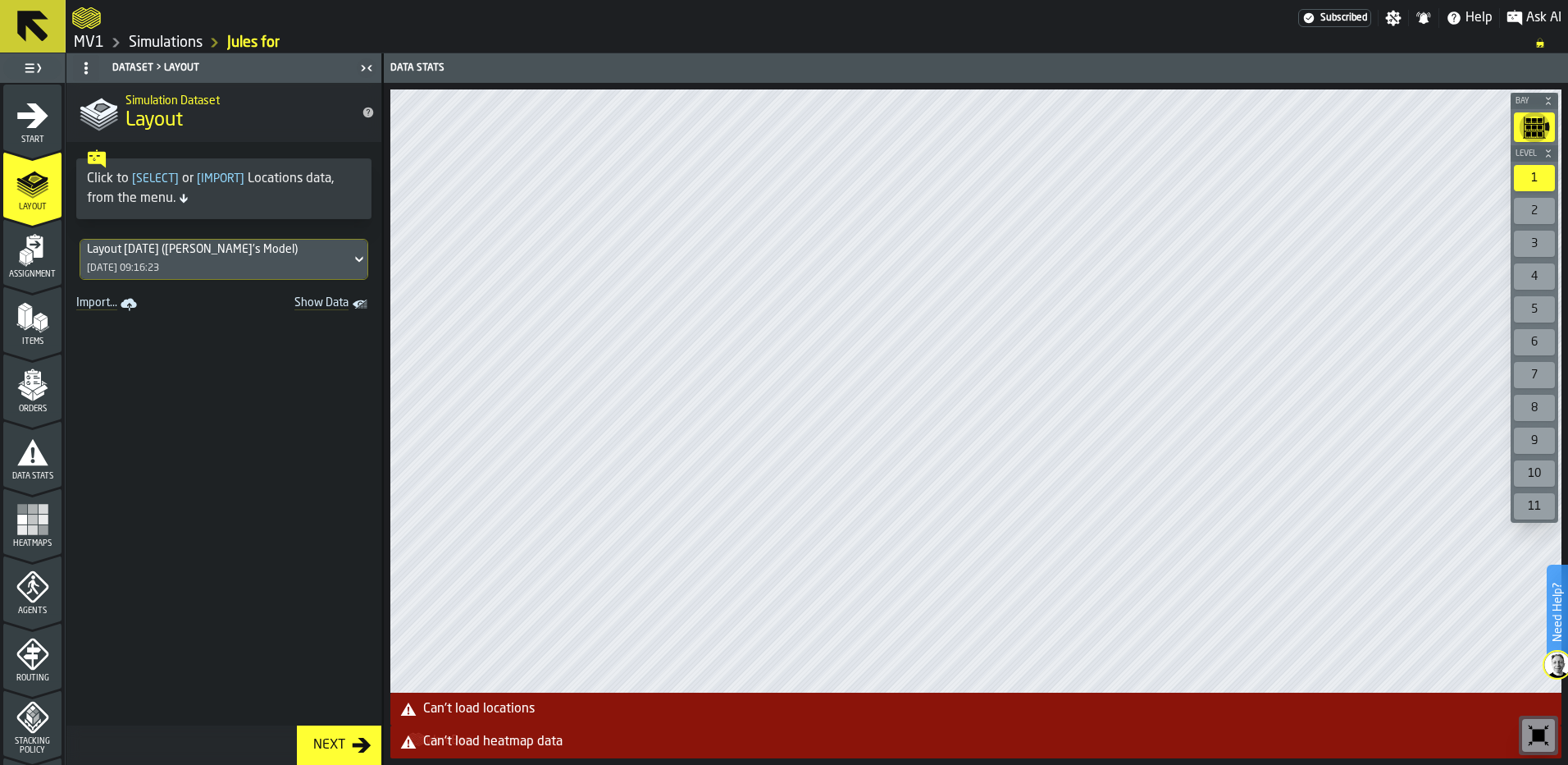
click at [166, 31] on div at bounding box center [686, 18] width 1226 height 30
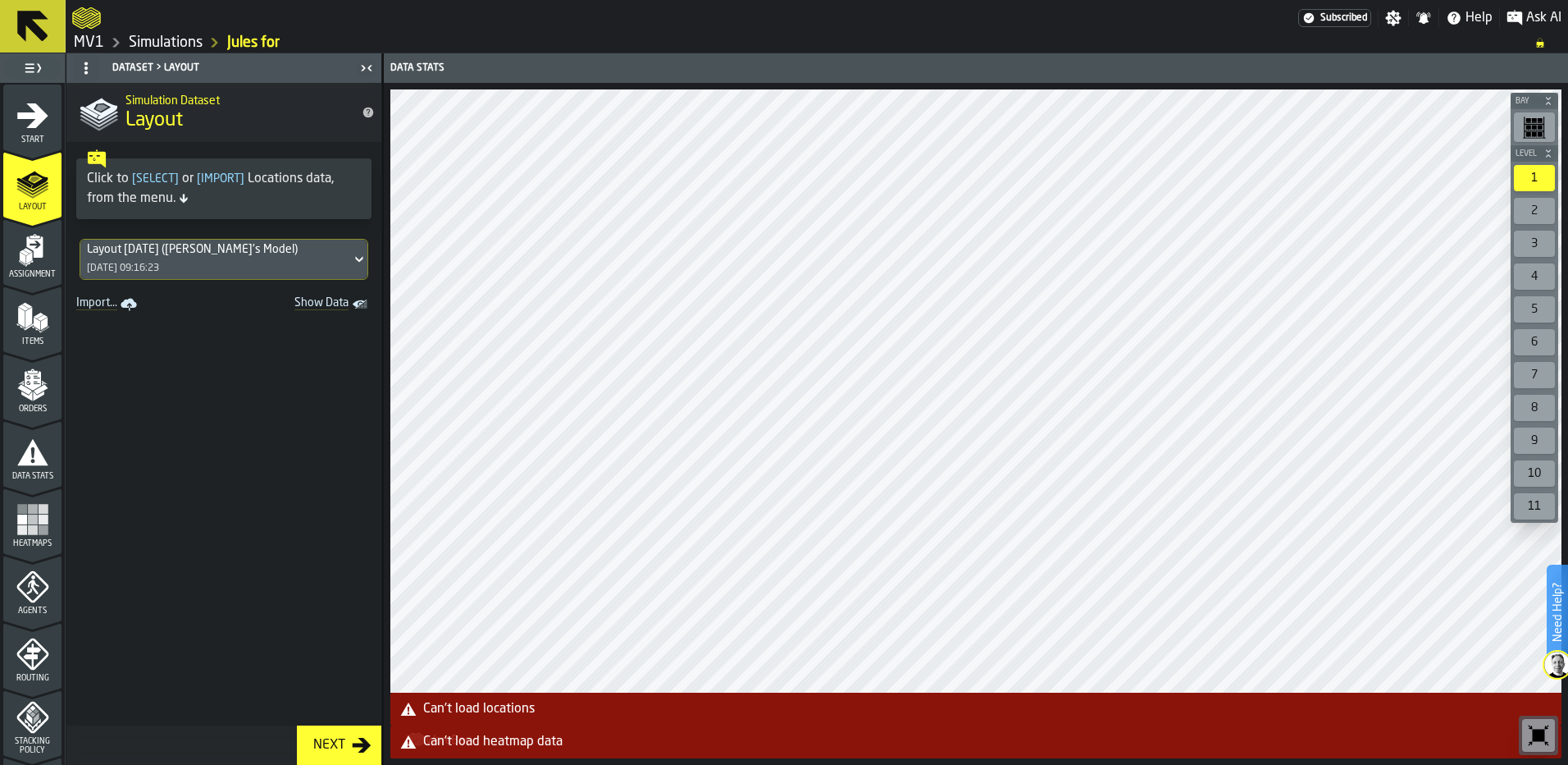
click at [165, 39] on link "Simulations" at bounding box center [165, 43] width 74 height 18
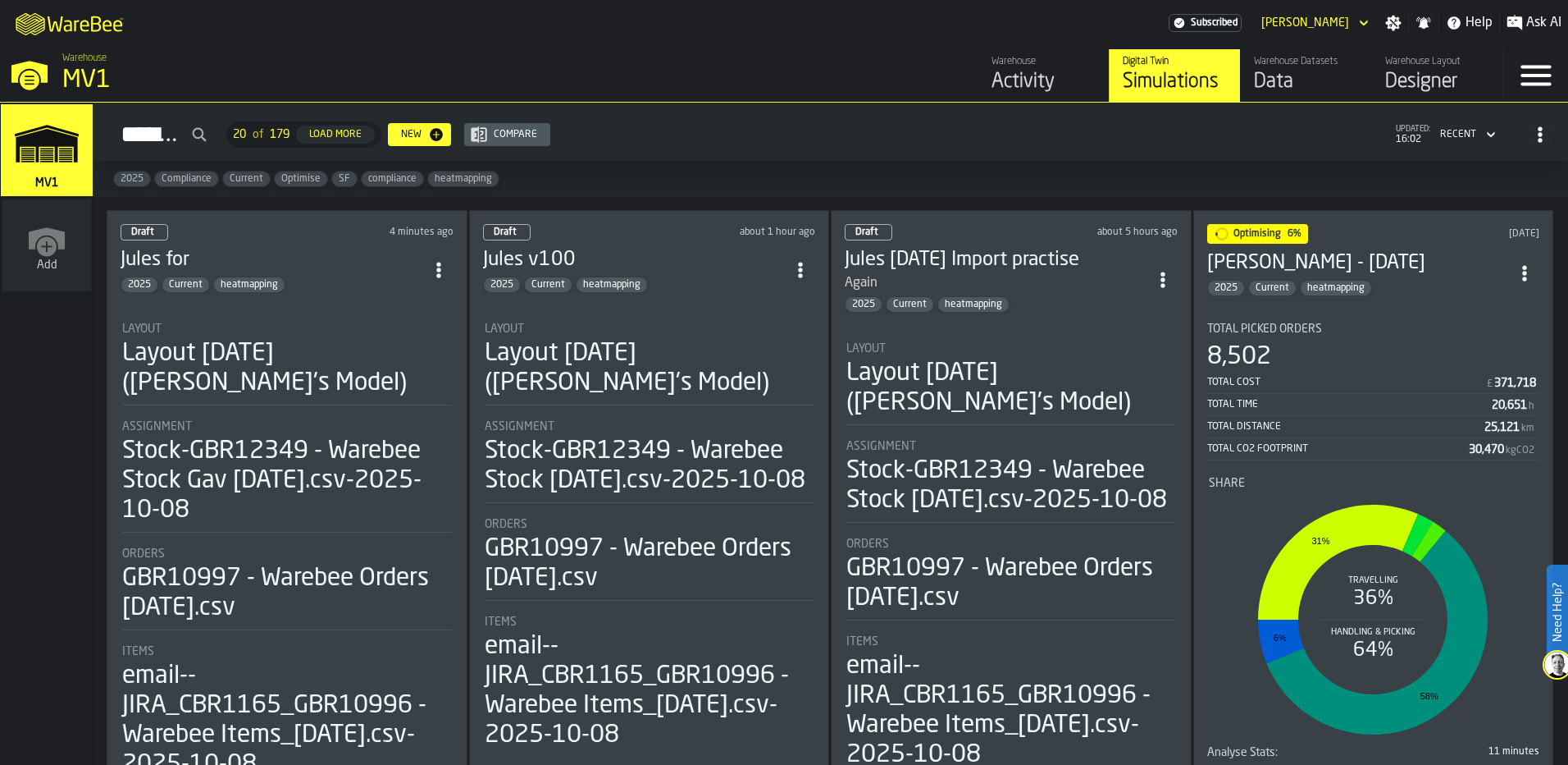
click at [705, 287] on div "2025 Current heatmapping" at bounding box center [635, 285] width 304 height 16
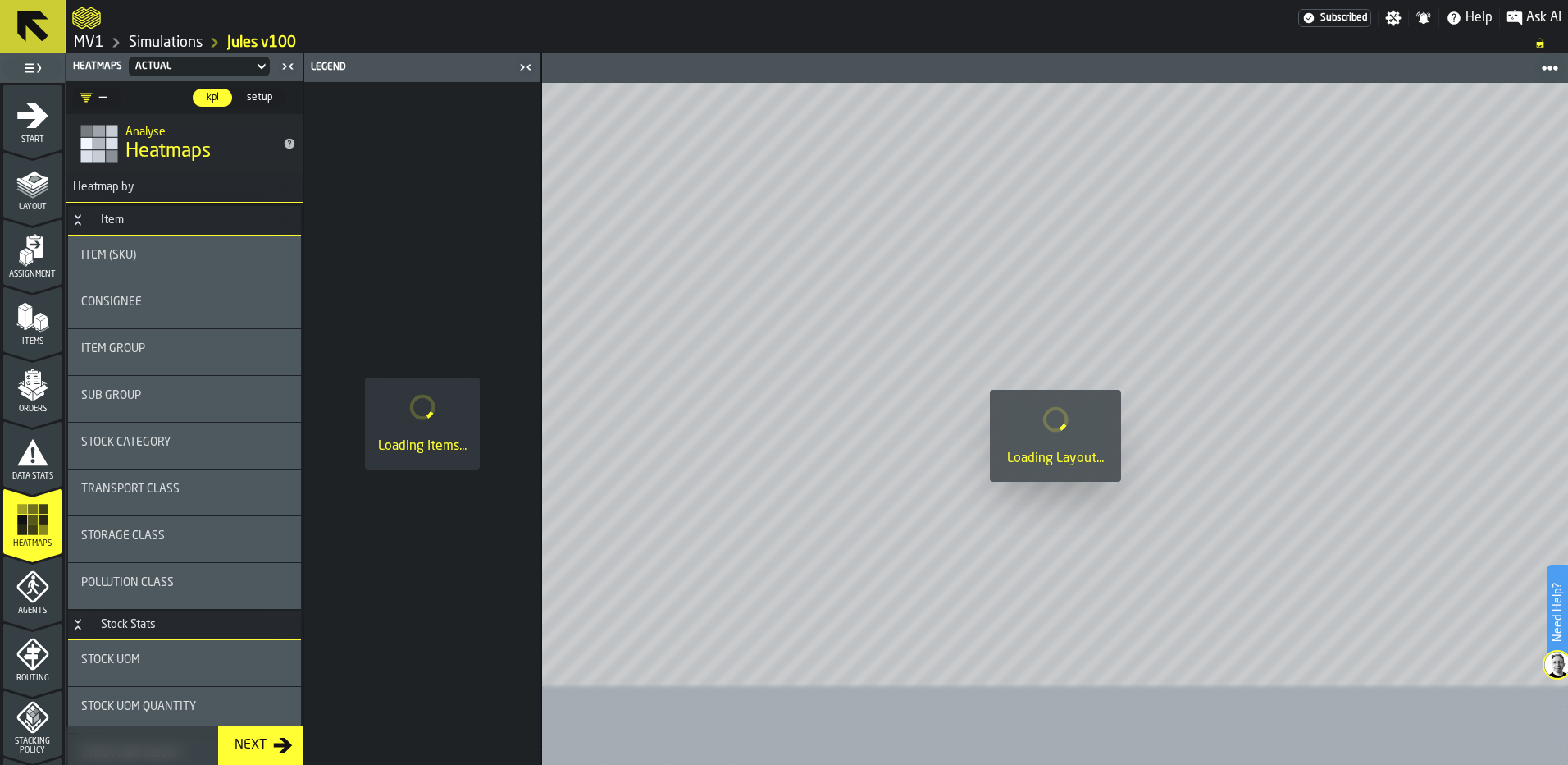
scroll to position [82, 0]
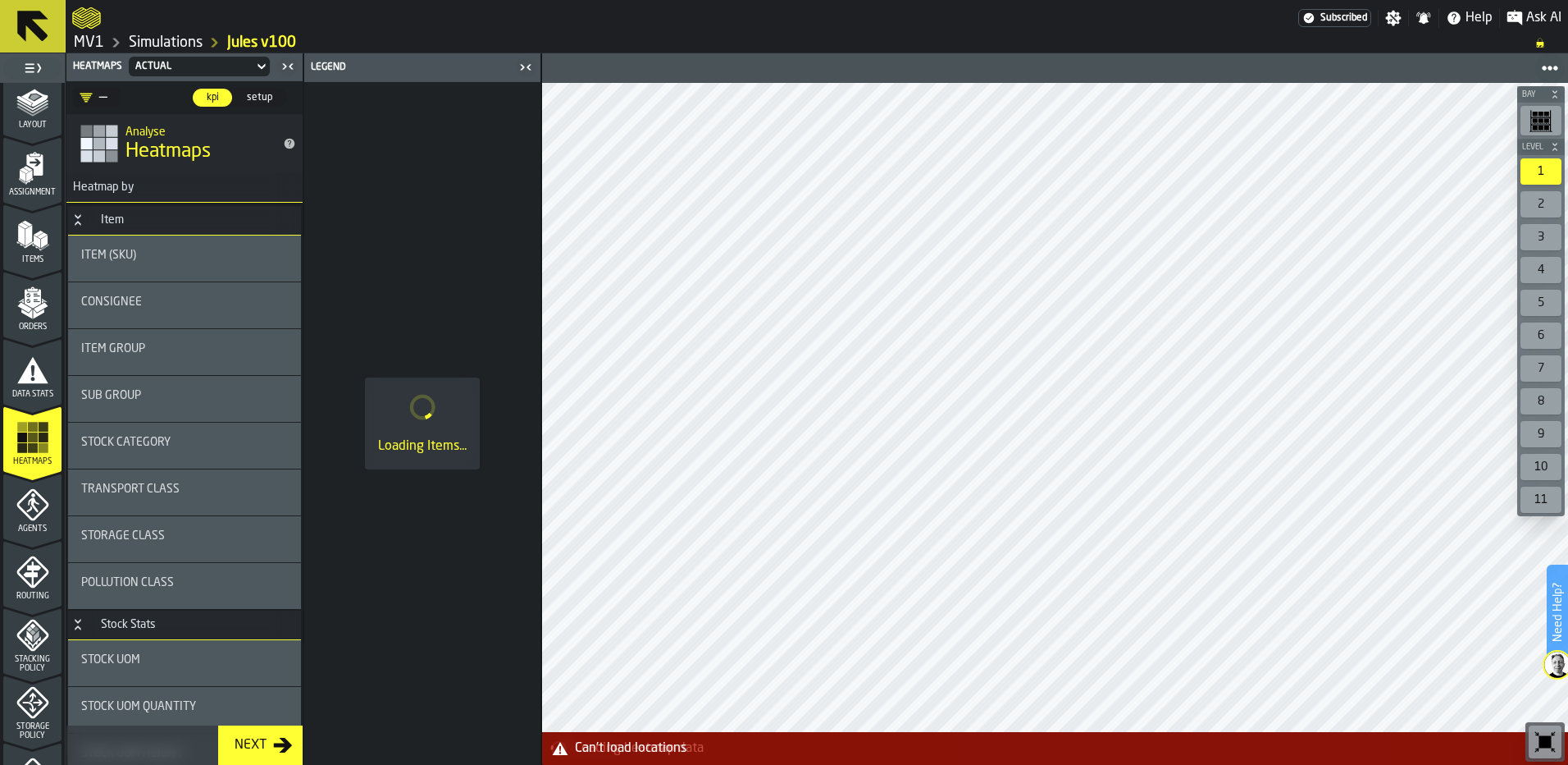
click at [11, 442] on div "Heatmaps" at bounding box center [32, 443] width 58 height 45
click at [167, 391] on div "Sub Group" at bounding box center [184, 395] width 207 height 13
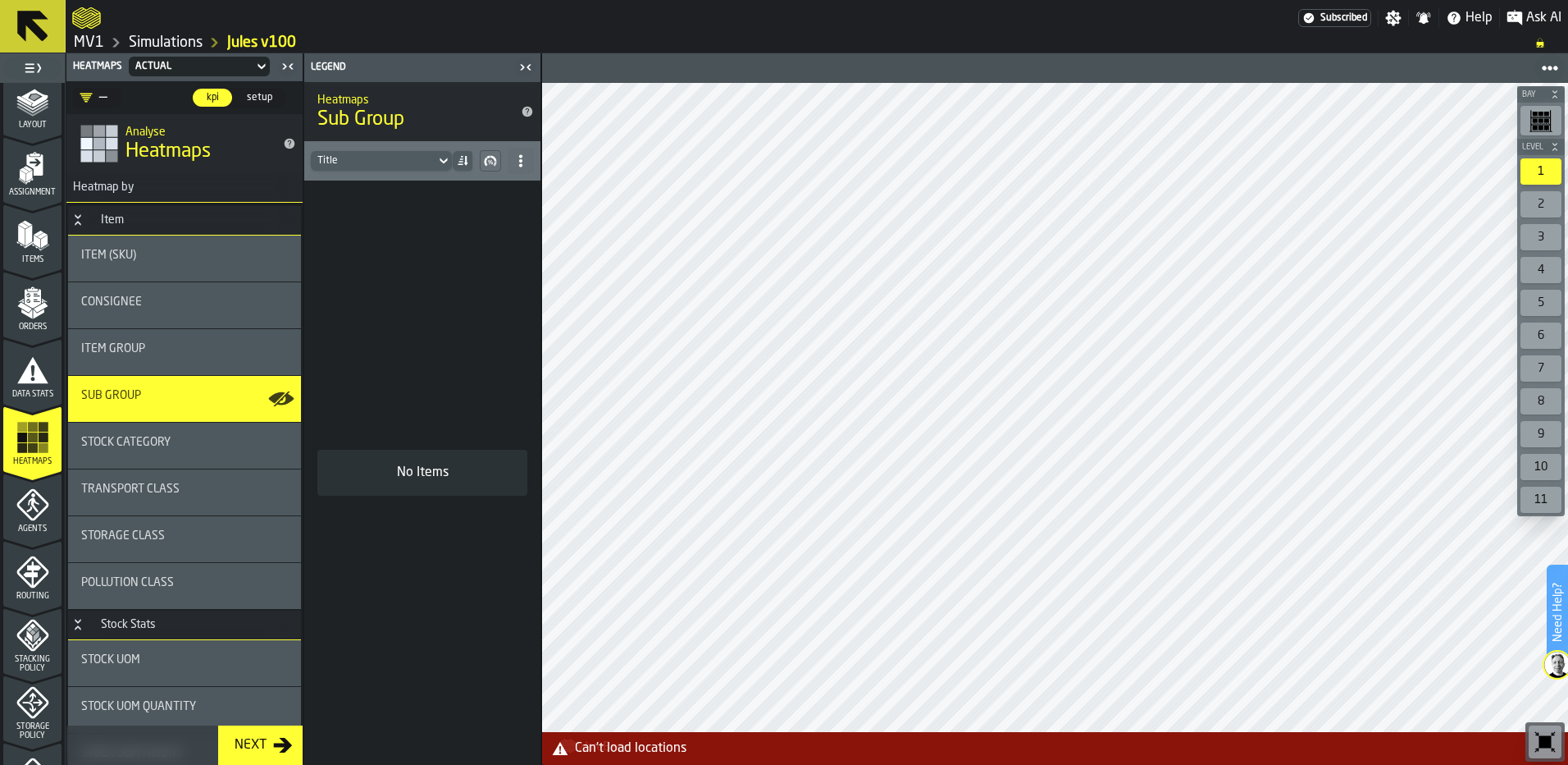
click at [28, 450] on rect "menu Heatmaps" at bounding box center [33, 448] width 10 height 10
click at [138, 352] on span "Item Group" at bounding box center [114, 348] width 64 height 13
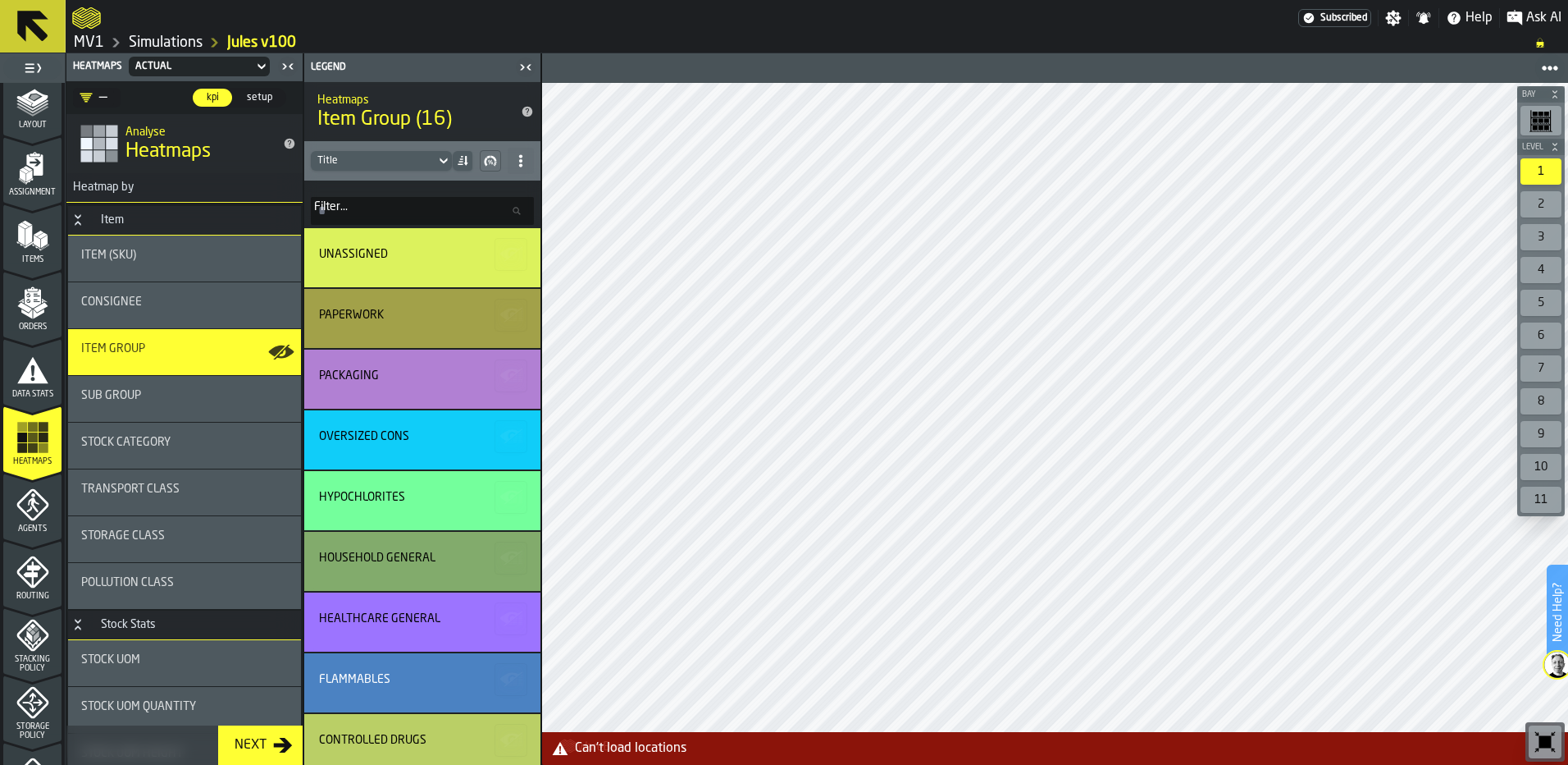
click at [137, 394] on span "Sub Group" at bounding box center [111, 395] width 60 height 13
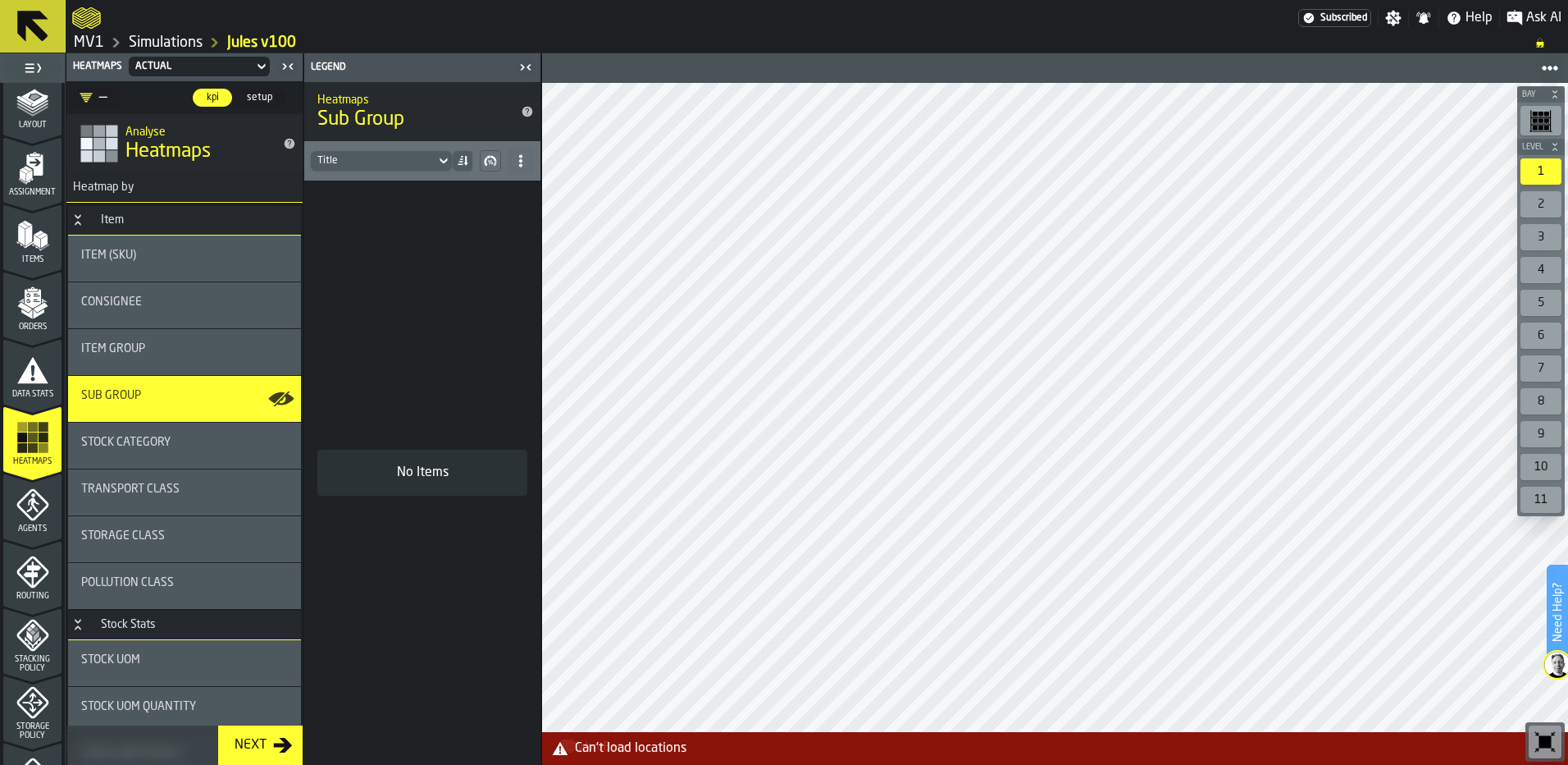
click at [96, 393] on span "Sub Group" at bounding box center [111, 395] width 60 height 13
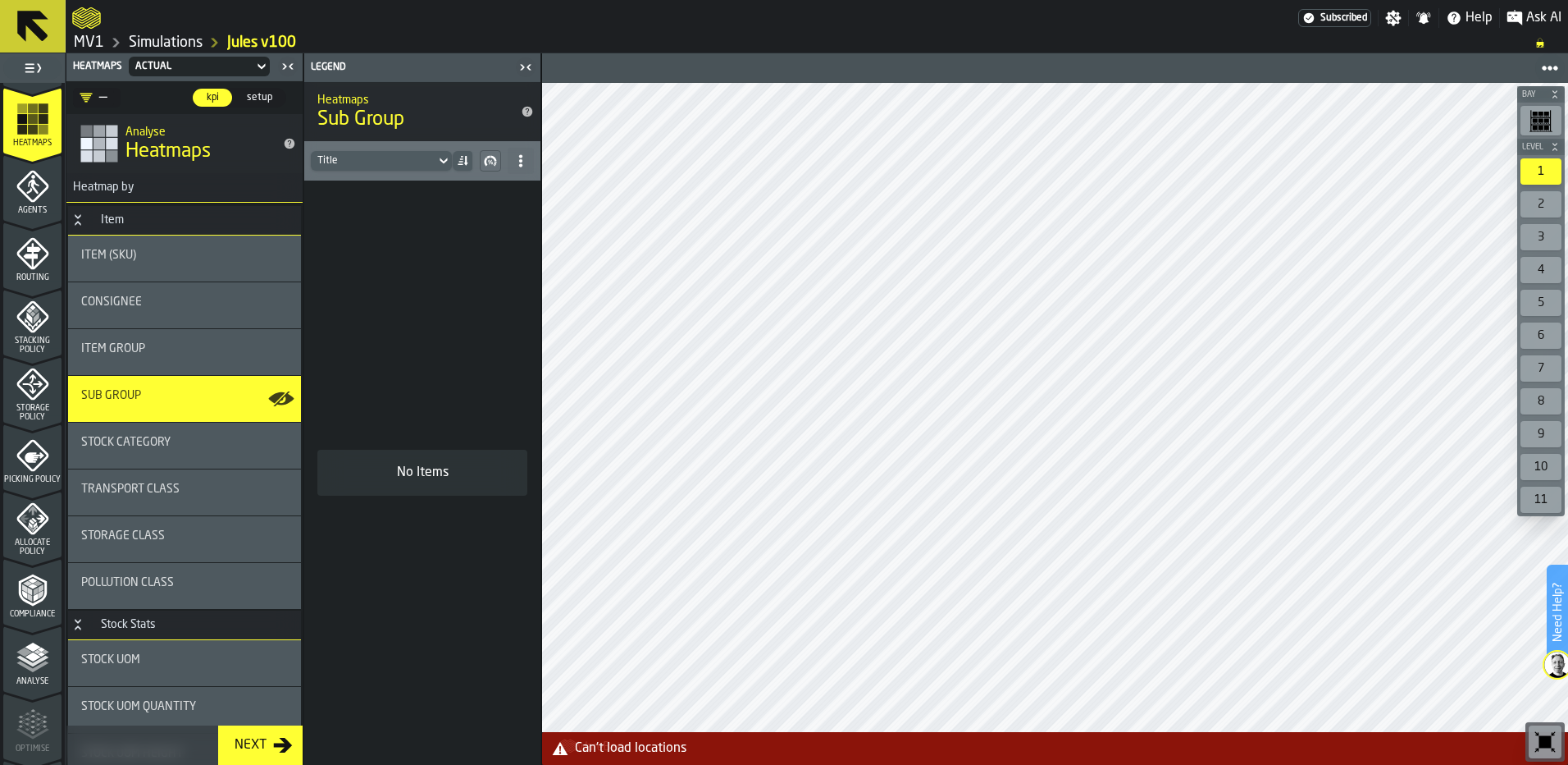
scroll to position [531, 0]
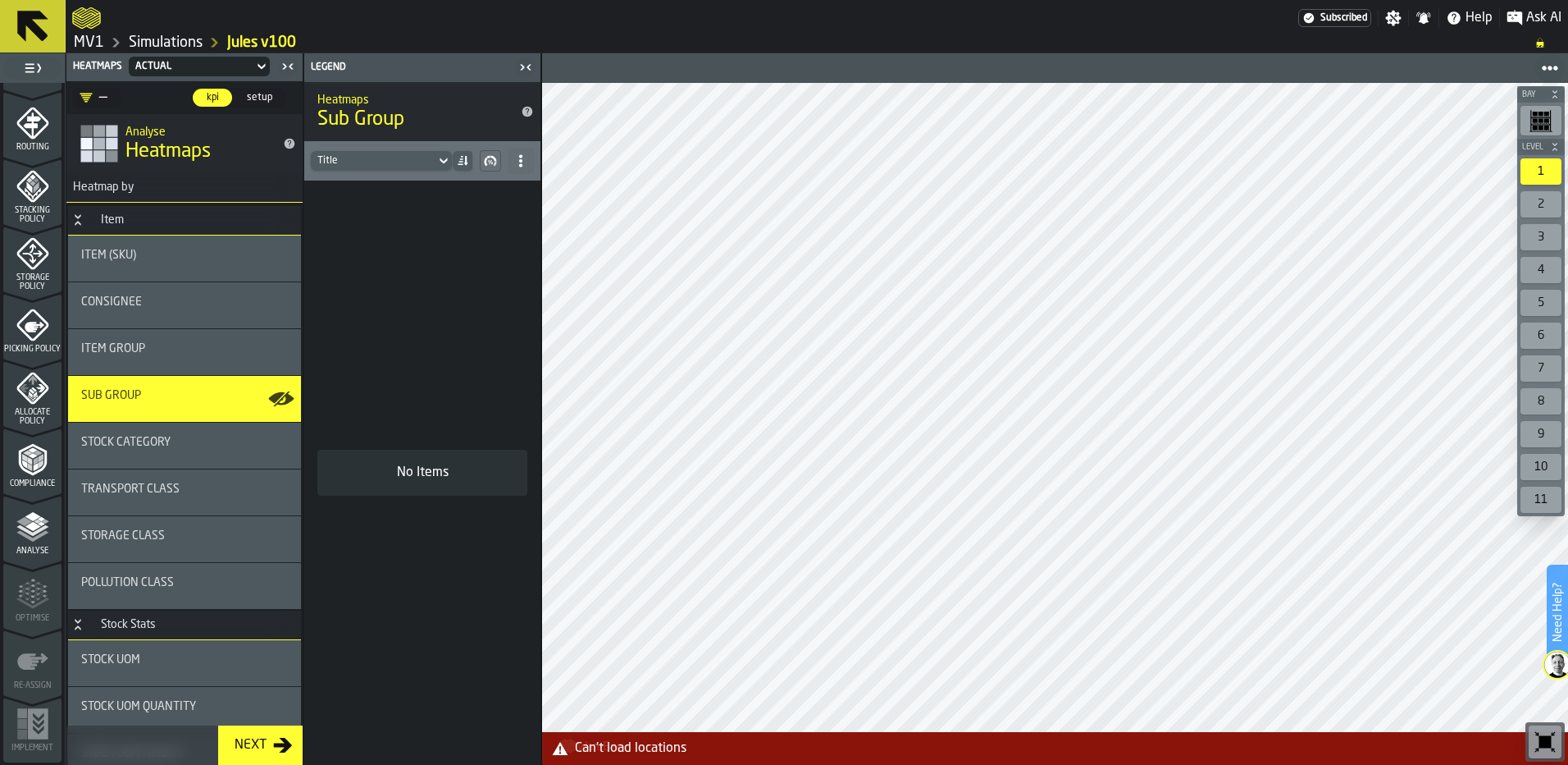
click at [34, 487] on span "Compliance" at bounding box center [32, 483] width 58 height 9
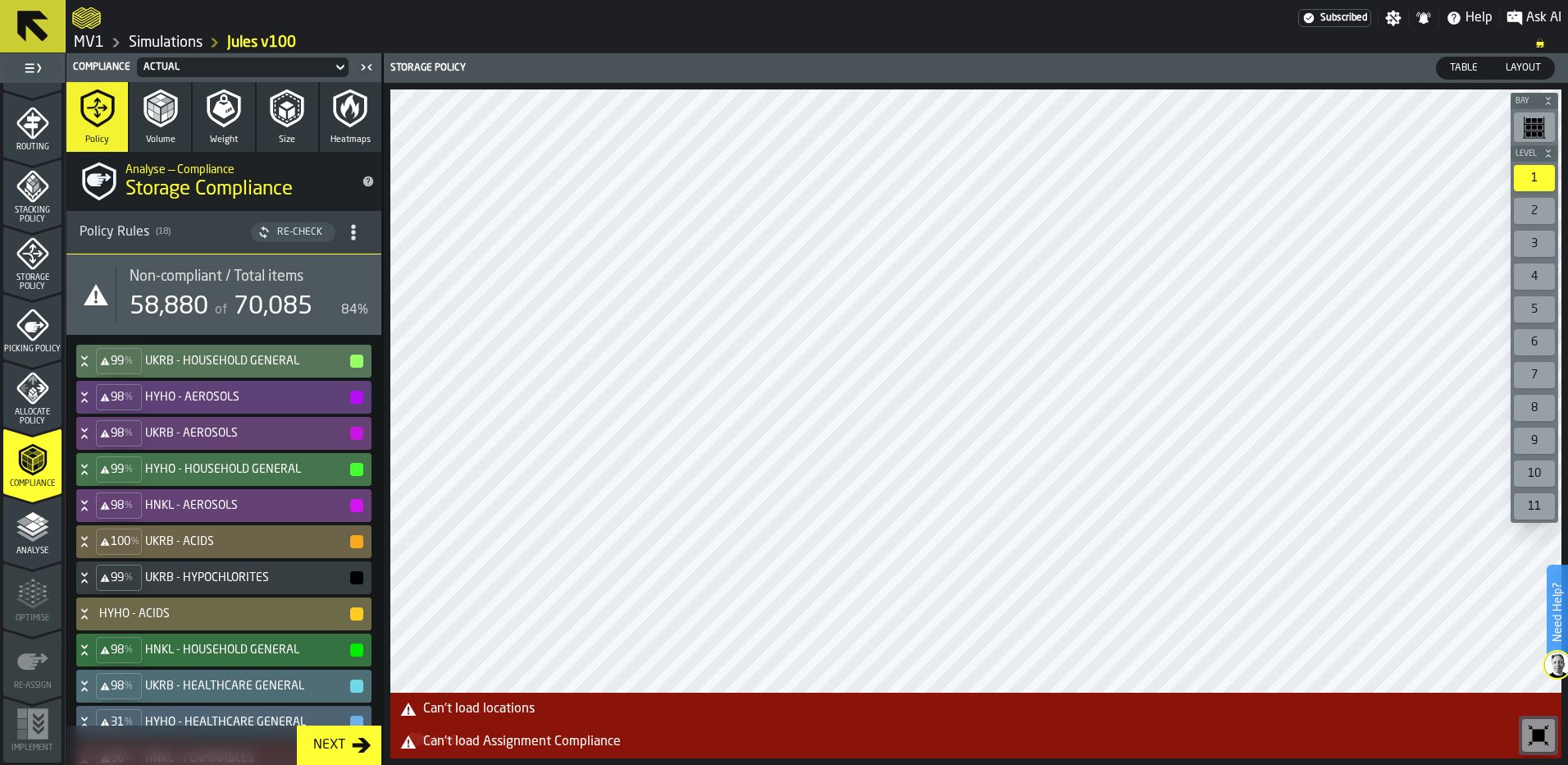
click at [32, 254] on icon "menu Storage Policy" at bounding box center [33, 254] width 33 height 33
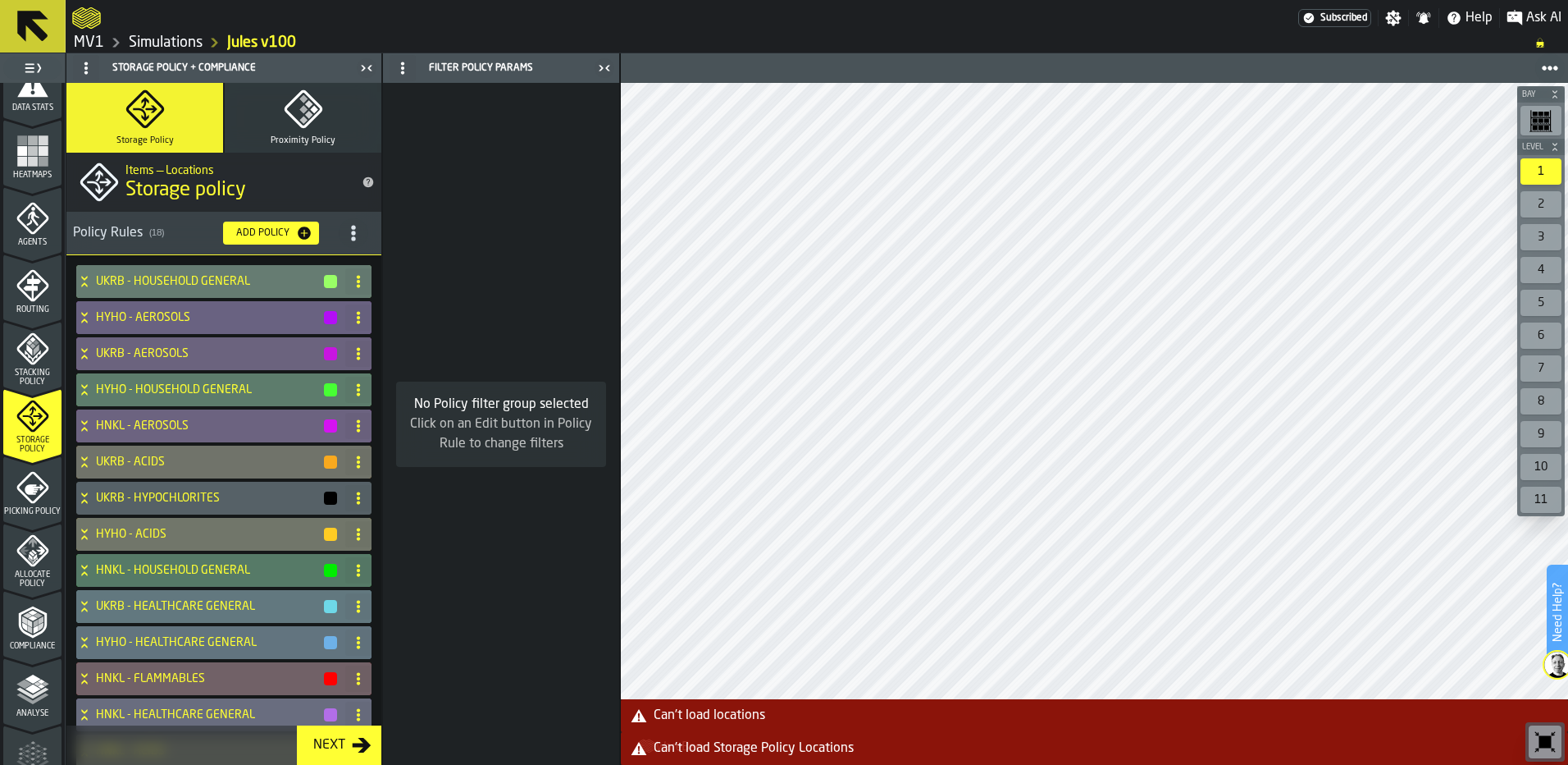
scroll to position [366, 0]
click at [28, 167] on icon "menu Heatmaps" at bounding box center [33, 152] width 33 height 33
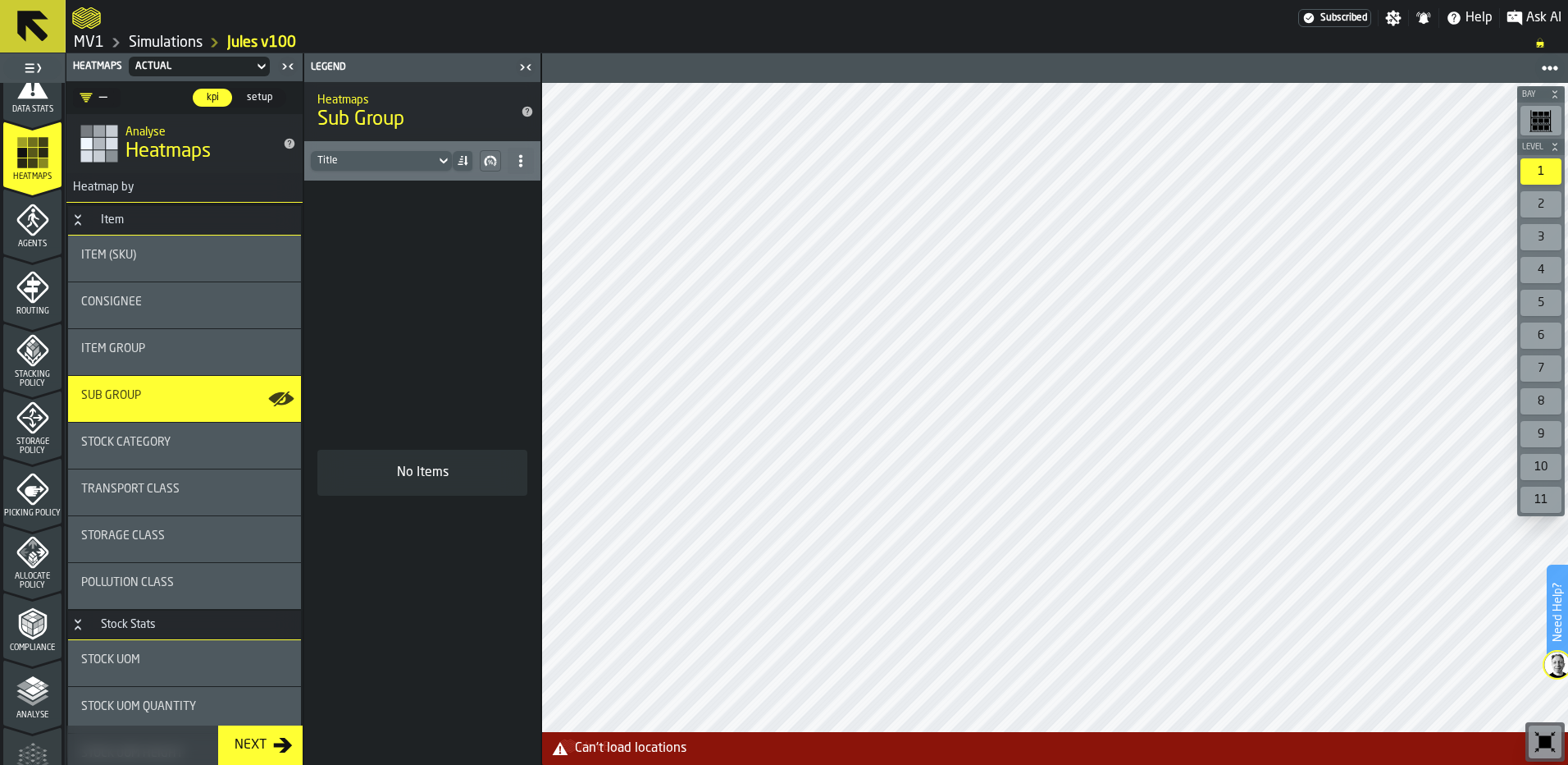
click at [155, 394] on div "Sub Group" at bounding box center [184, 395] width 207 height 13
click at [149, 45] on link "Simulations" at bounding box center [165, 43] width 74 height 18
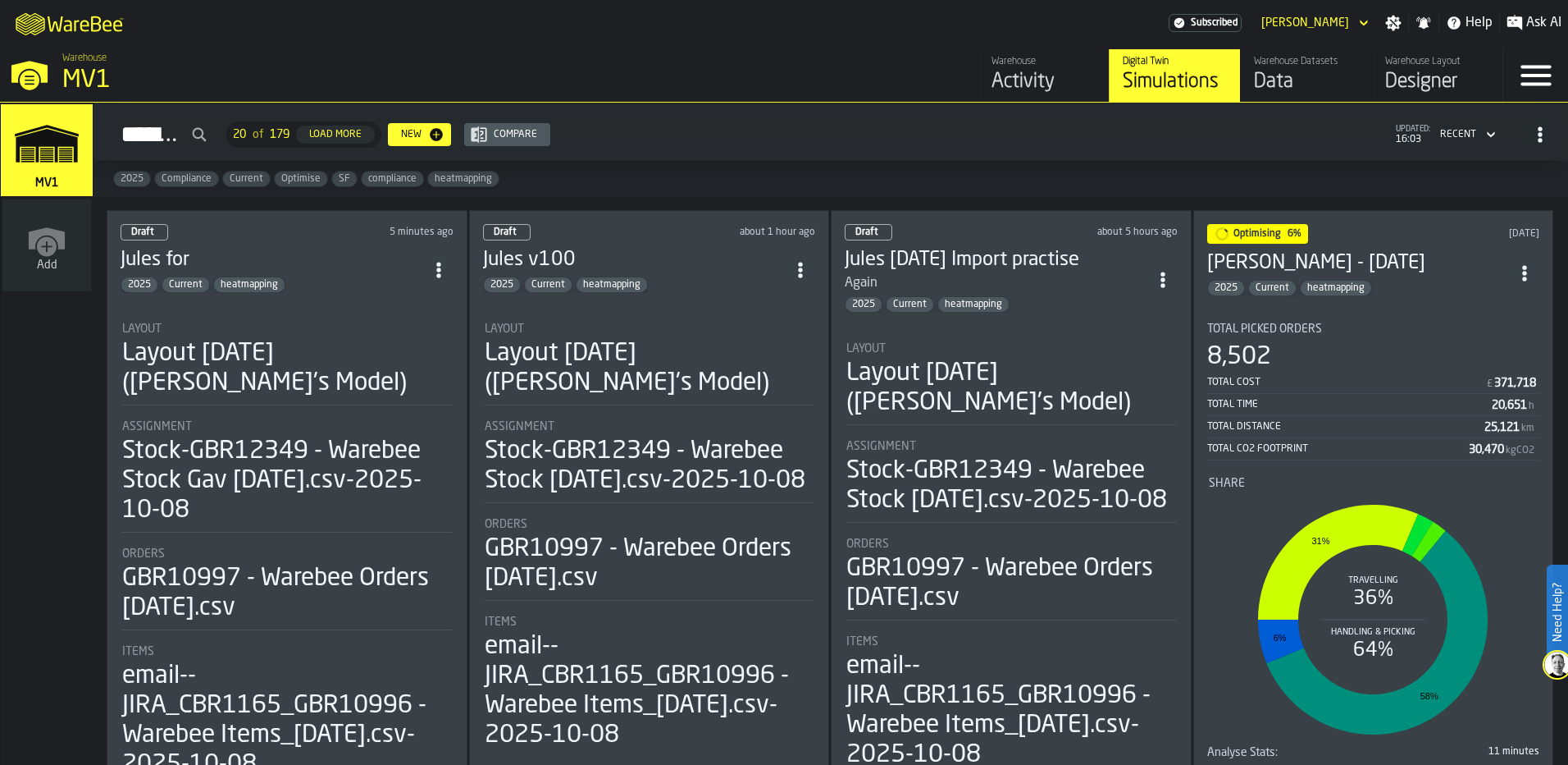
click at [309, 258] on h3 "Jules for" at bounding box center [272, 260] width 304 height 26
